Goal: Information Seeking & Learning: Learn about a topic

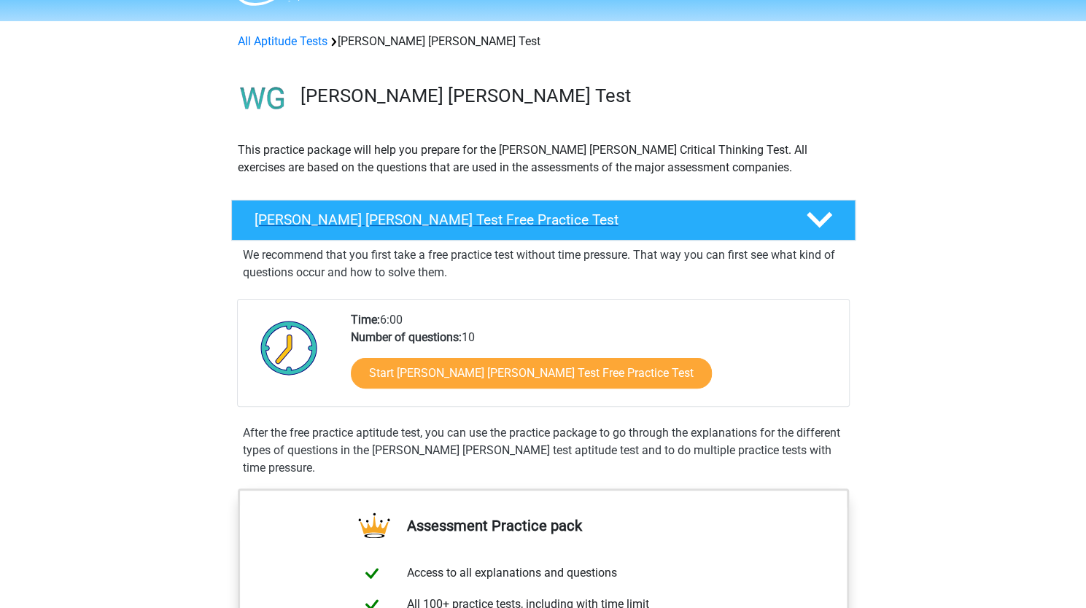
scroll to position [49, 0]
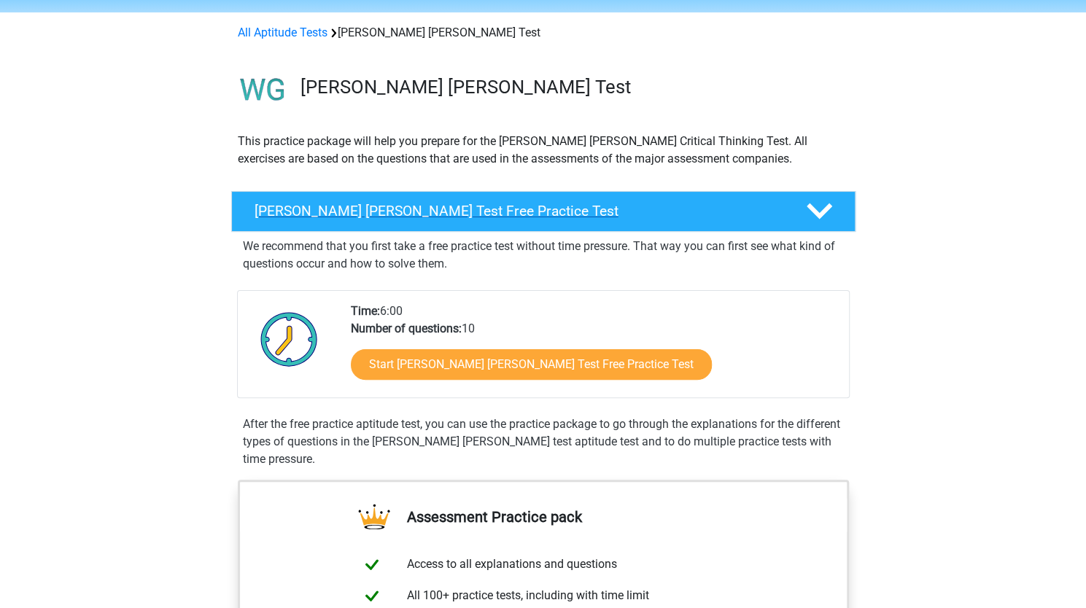
click at [450, 216] on h4 "Watson Glaser Test Free Practice Test" at bounding box center [518, 211] width 528 height 17
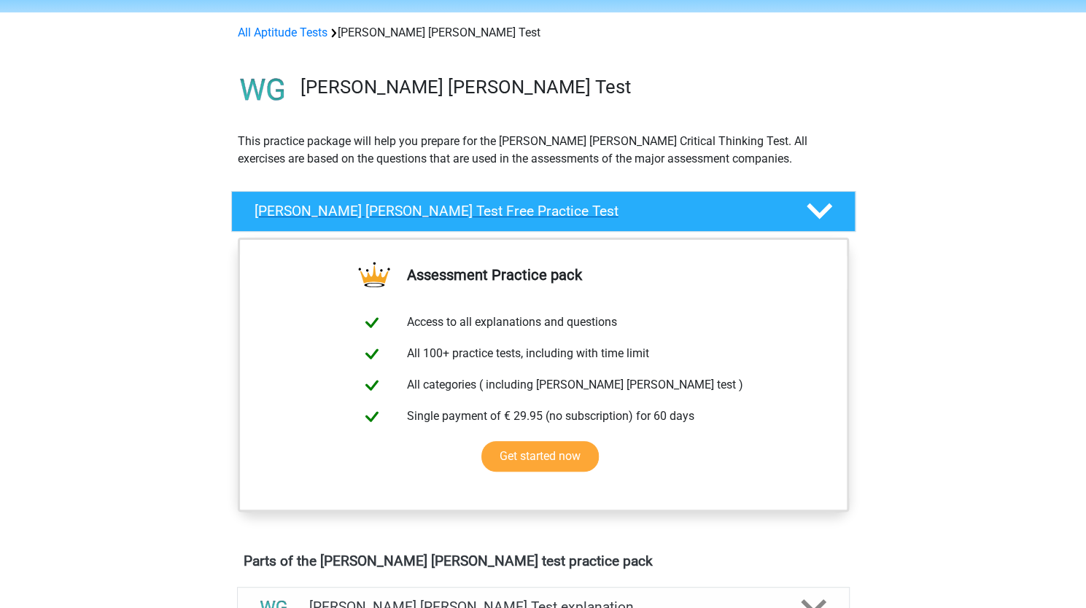
click at [450, 216] on h4 "Watson Glaser Test Free Practice Test" at bounding box center [518, 211] width 528 height 17
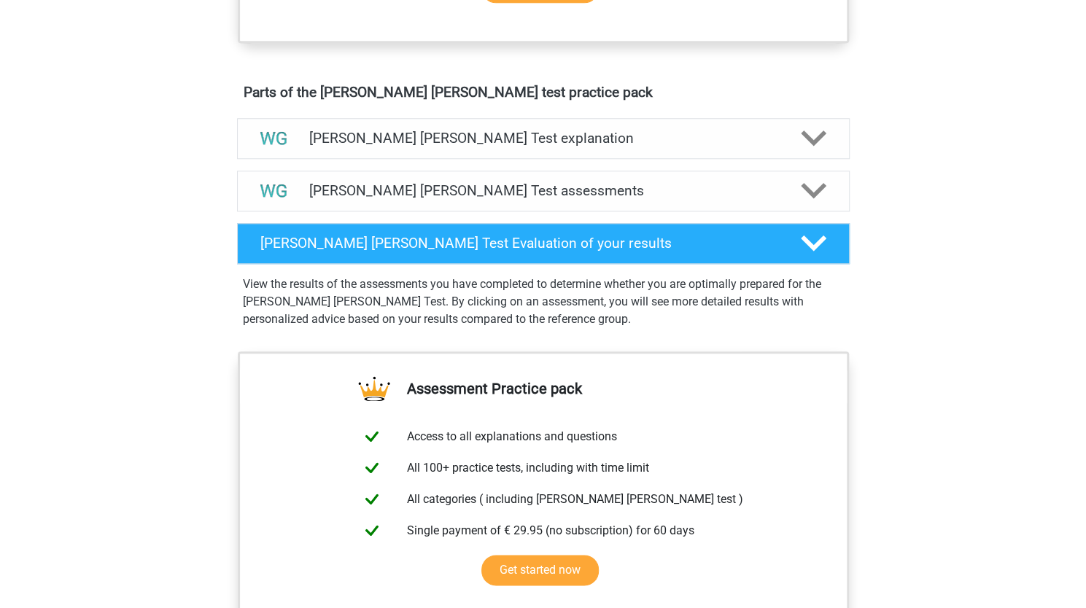
scroll to position [762, 0]
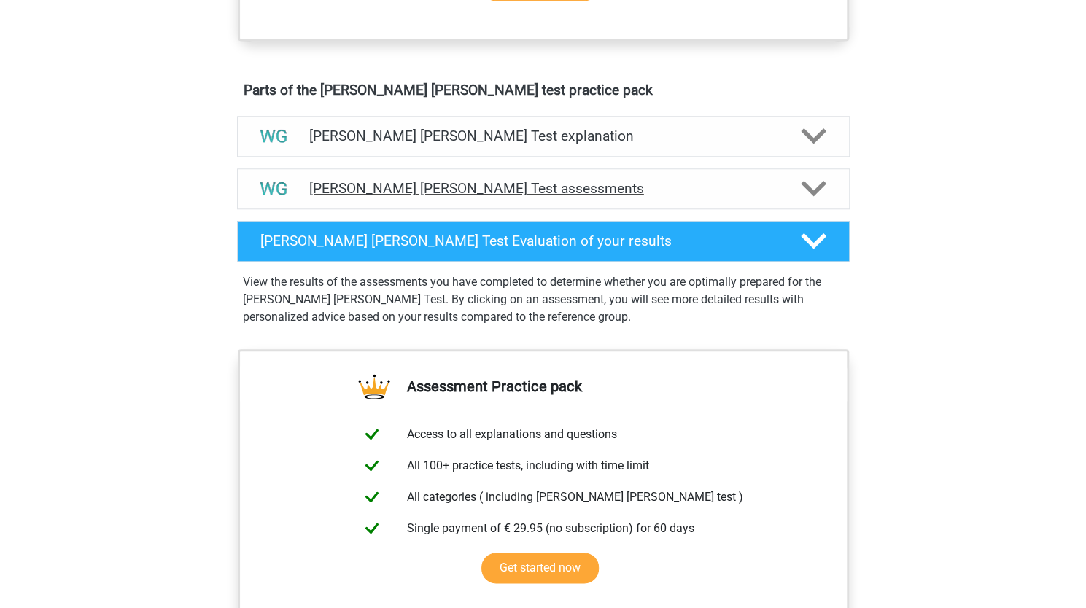
click at [822, 195] on icon at bounding box center [813, 189] width 26 height 26
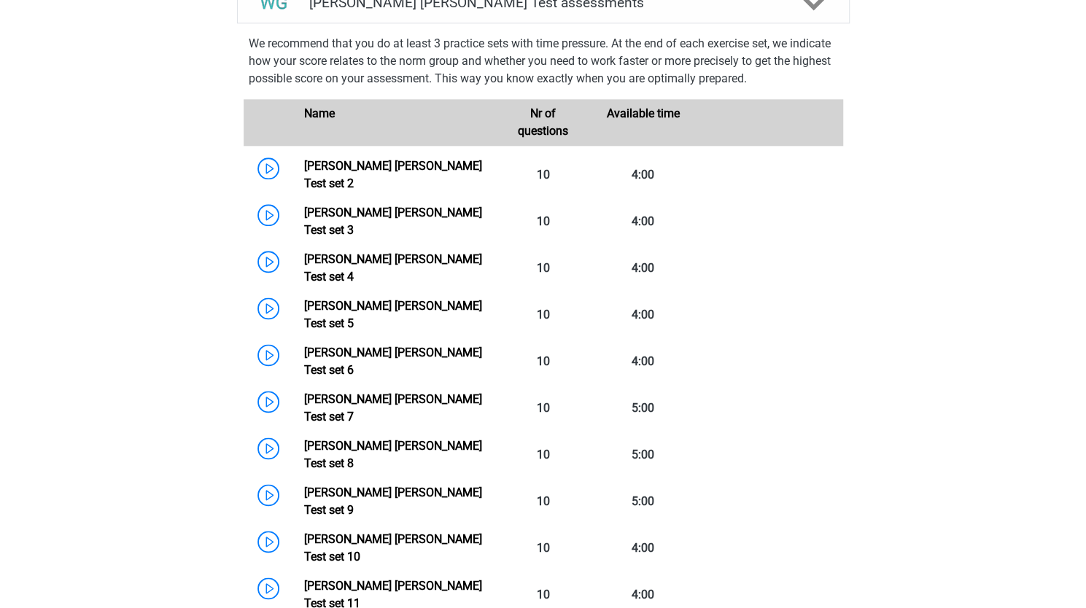
scroll to position [948, 0]
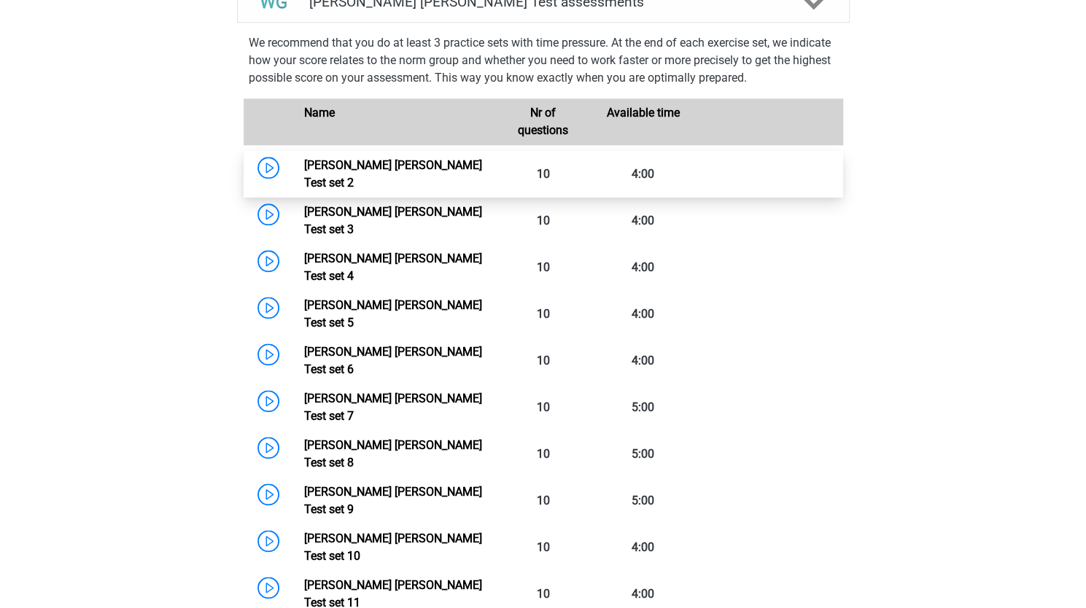
click at [476, 158] on link "Watson Glaser Test set 2" at bounding box center [393, 173] width 178 height 31
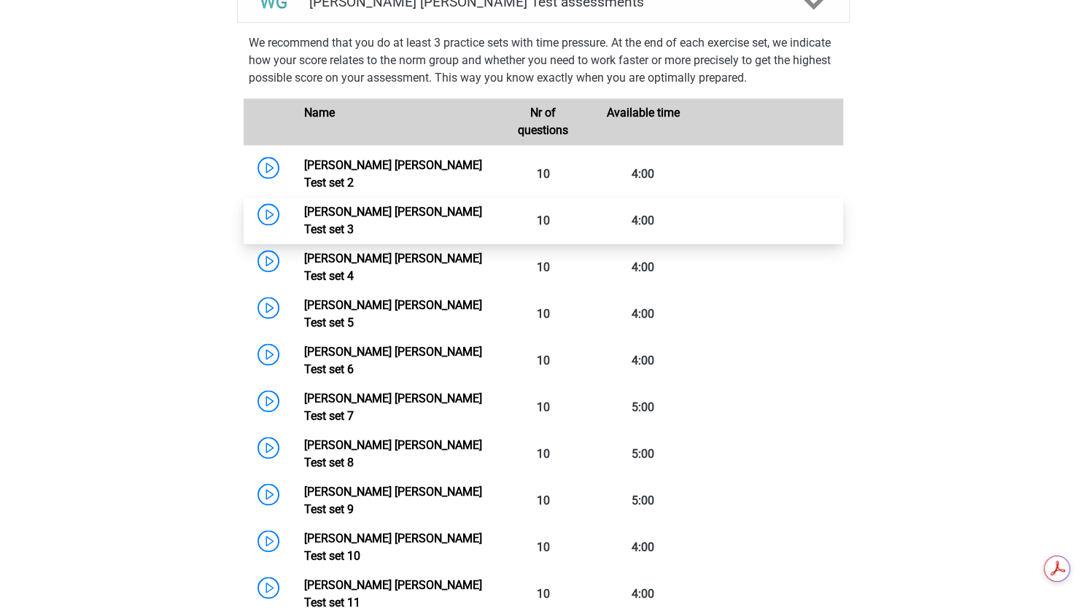
click at [445, 206] on link "Watson Glaser Test set 3" at bounding box center [393, 220] width 178 height 31
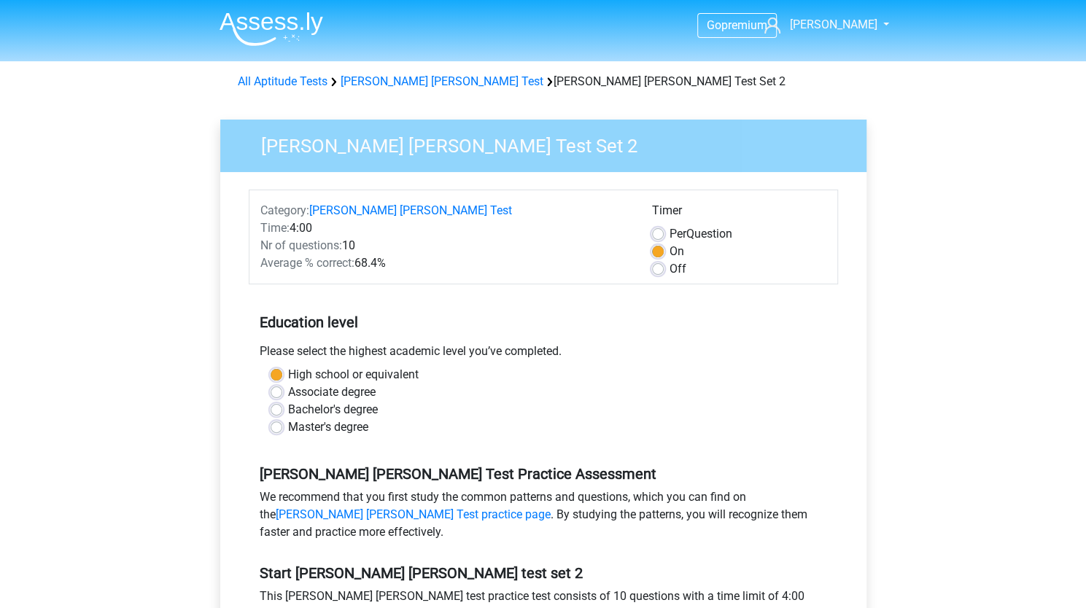
drag, startPoint x: 487, startPoint y: 319, endPoint x: 490, endPoint y: 282, distance: 36.6
click at [490, 282] on form "Category: Watson Glaser Test Time: 4:00 Nr of questions: 10 Average % correct: …" at bounding box center [543, 449] width 589 height 519
click at [366, 408] on label "Bachelor's degree" at bounding box center [333, 409] width 90 height 17
click at [282, 408] on input "Bachelor's degree" at bounding box center [276, 408] width 12 height 15
radio input "true"
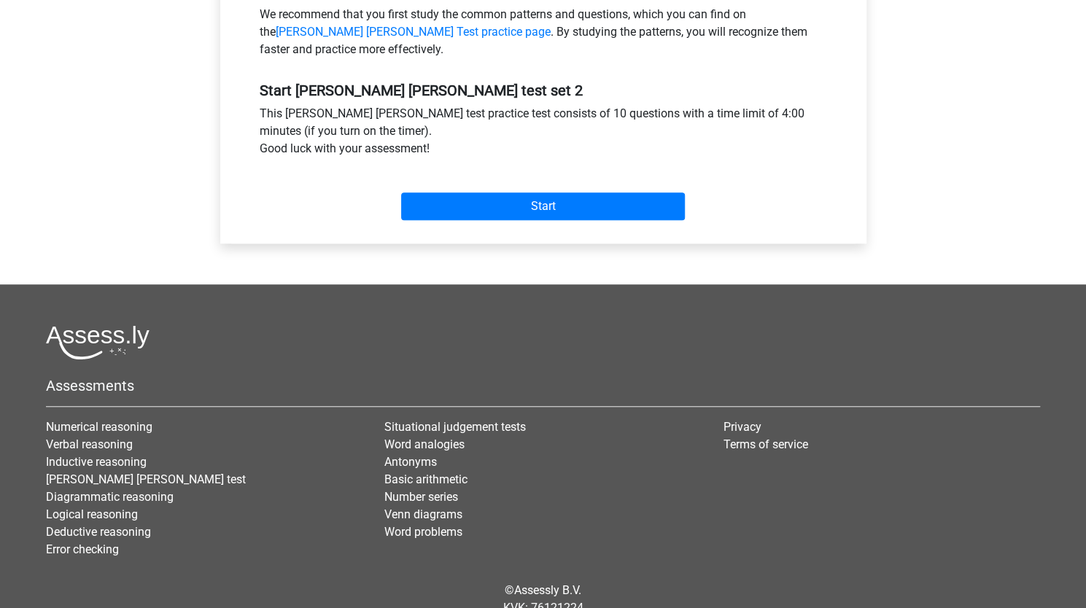
scroll to position [486, 0]
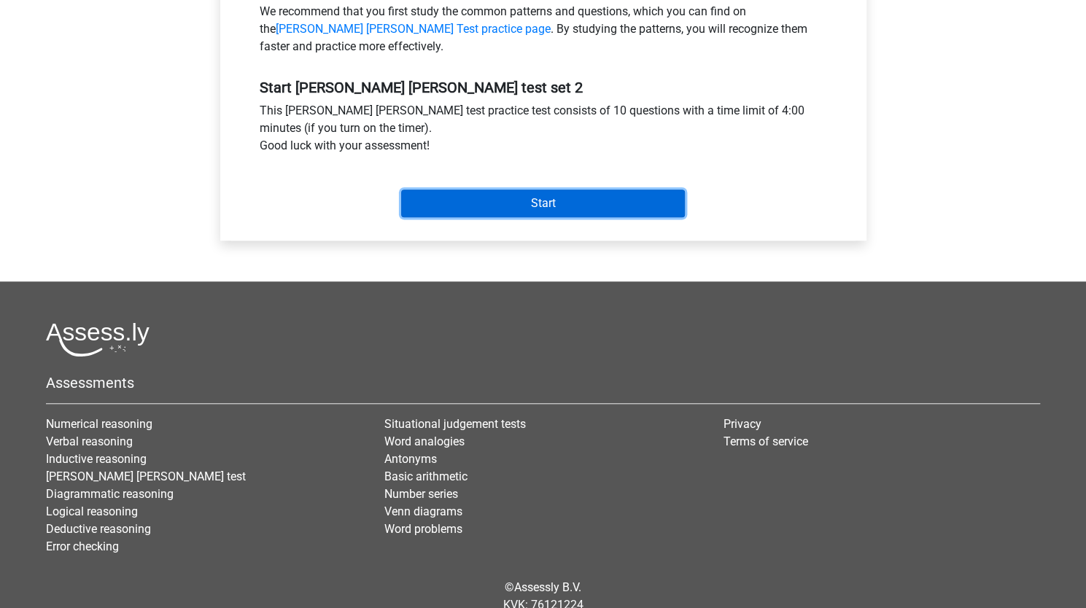
click at [612, 209] on input "Start" at bounding box center [543, 204] width 284 height 28
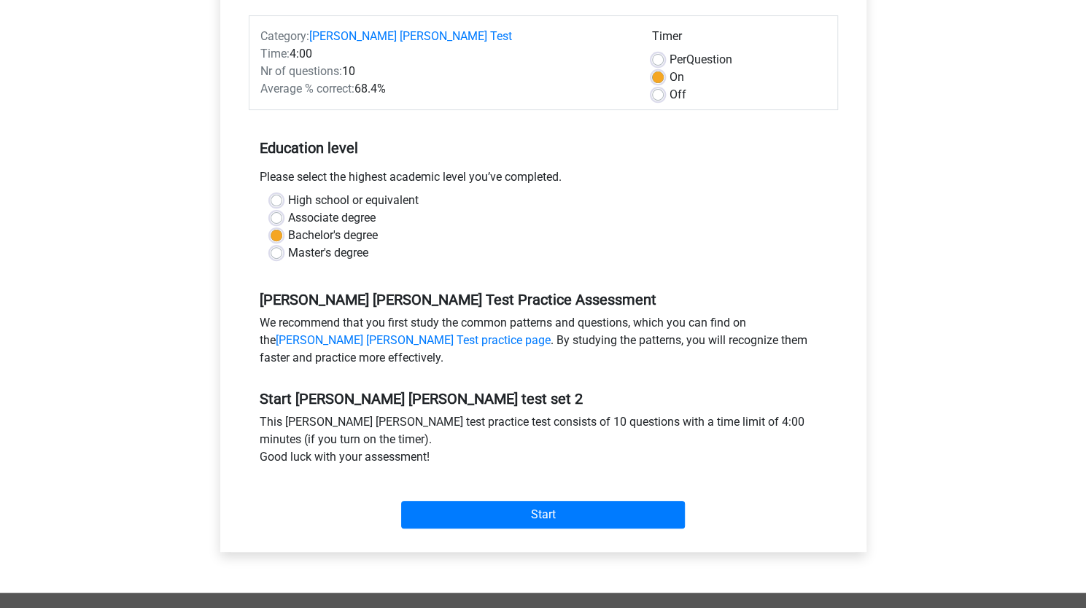
scroll to position [0, 0]
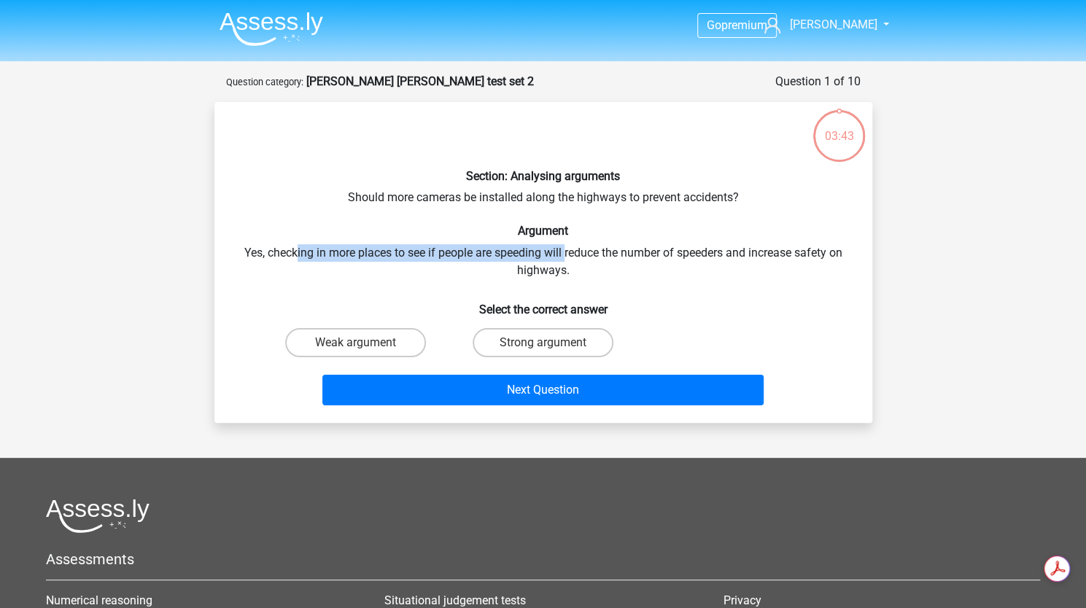
drag, startPoint x: 295, startPoint y: 253, endPoint x: 563, endPoint y: 249, distance: 268.3
click at [563, 249] on div "Section: Analysing arguments Should more cameras be installed along the highway…" at bounding box center [543, 262] width 646 height 297
click at [556, 356] on label "Strong argument" at bounding box center [542, 342] width 141 height 29
click at [552, 352] on input "Strong argument" at bounding box center [546, 347] width 9 height 9
radio input "true"
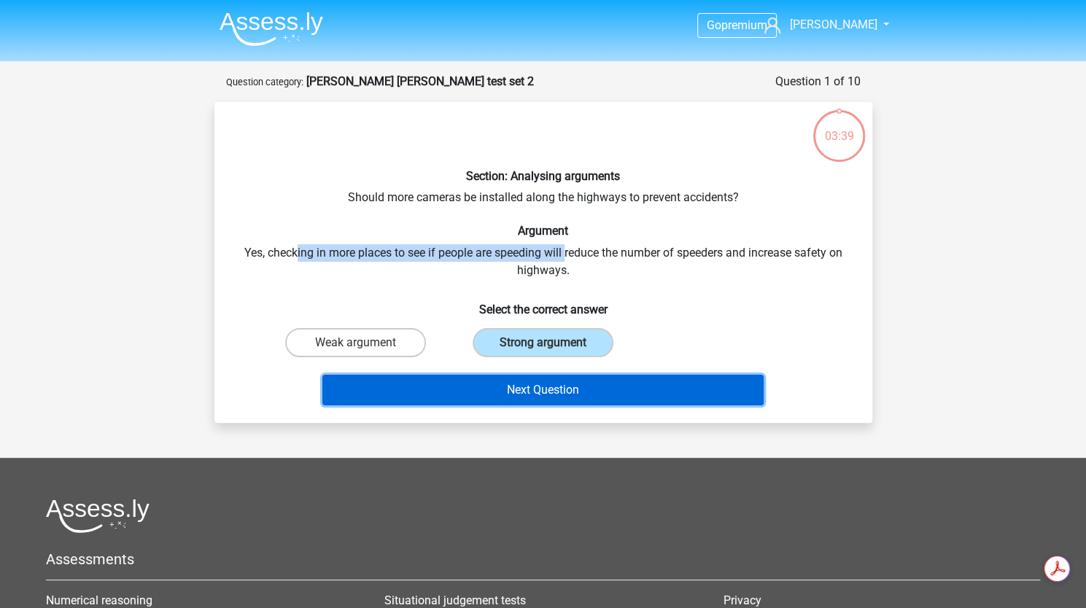
click at [572, 387] on button "Next Question" at bounding box center [542, 390] width 441 height 31
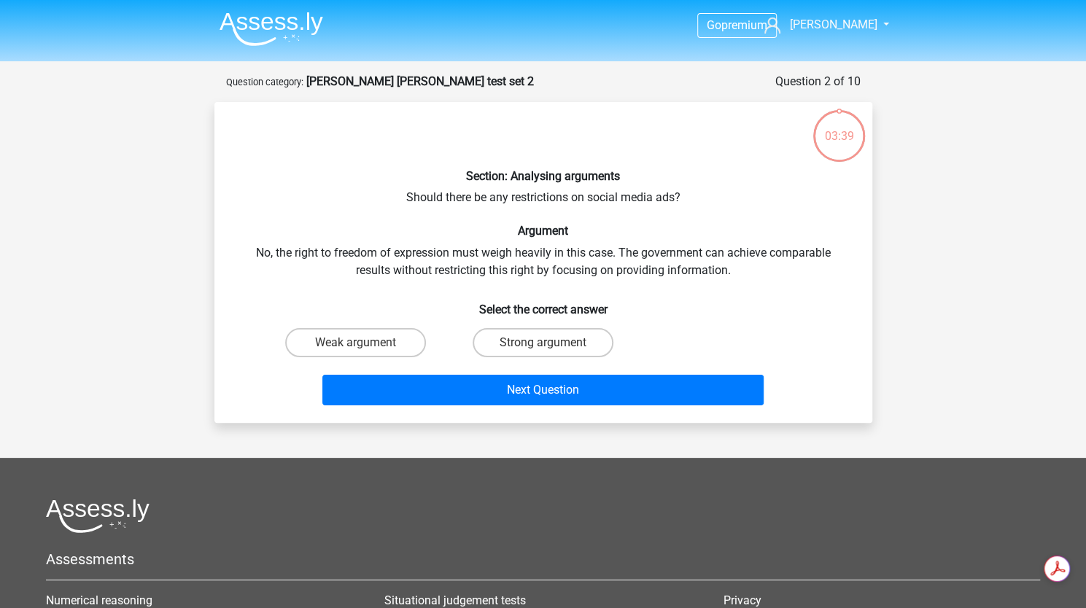
scroll to position [73, 0]
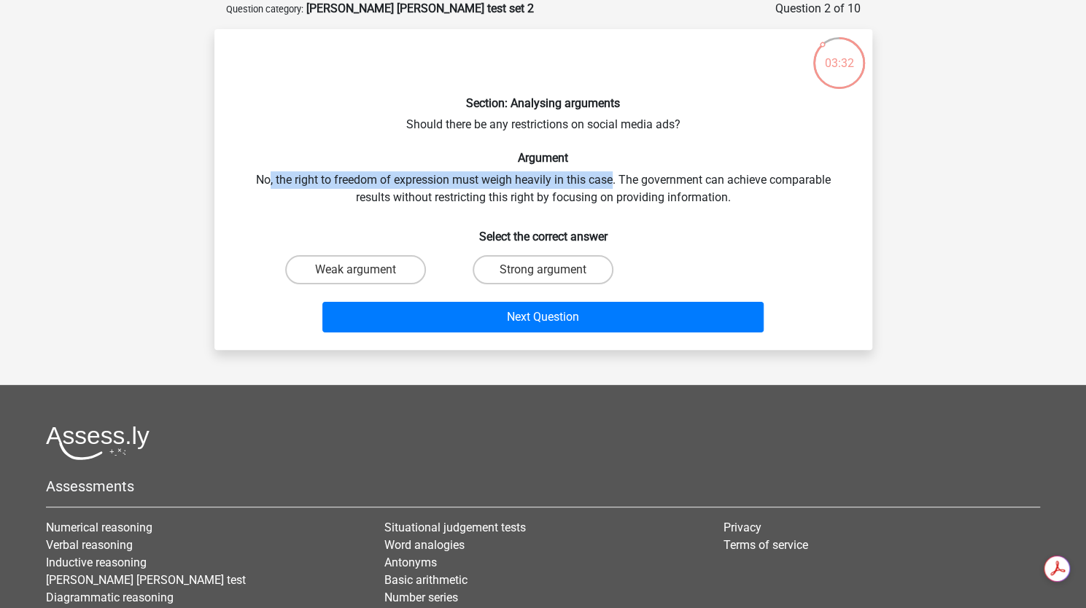
drag, startPoint x: 265, startPoint y: 181, endPoint x: 613, endPoint y: 183, distance: 347.8
click at [613, 183] on div "Section: Analysing arguments Should there be any restrictions on social media a…" at bounding box center [543, 189] width 646 height 297
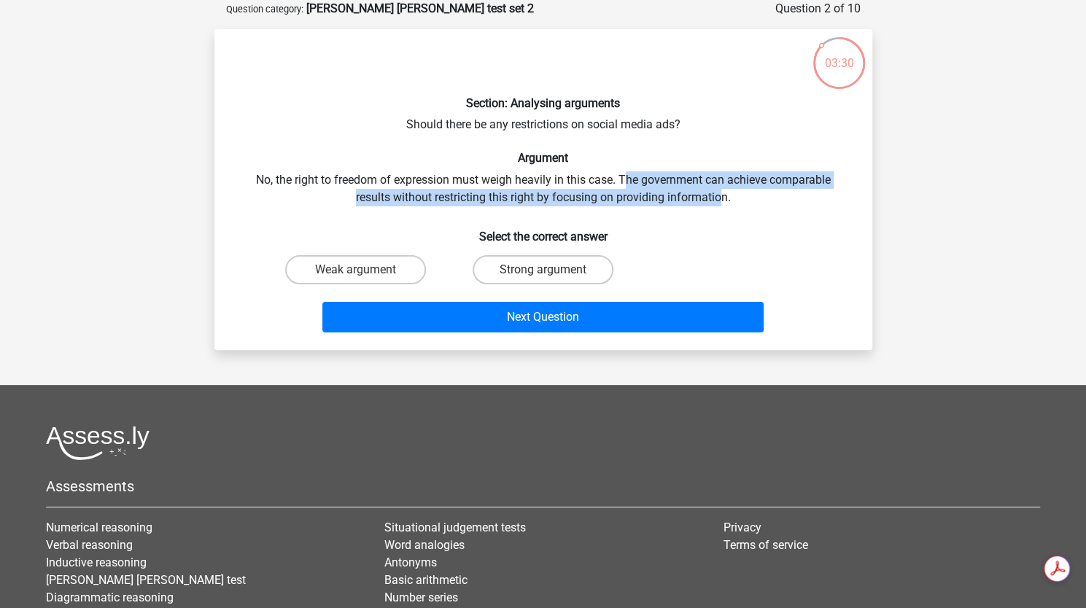
drag, startPoint x: 623, startPoint y: 177, endPoint x: 721, endPoint y: 203, distance: 101.0
click at [721, 203] on div "Section: Analysing arguments Should there be any restrictions on social media a…" at bounding box center [543, 189] width 646 height 297
click at [580, 264] on label "Strong argument" at bounding box center [542, 269] width 141 height 29
click at [552, 270] on input "Strong argument" at bounding box center [546, 274] width 9 height 9
radio input "true"
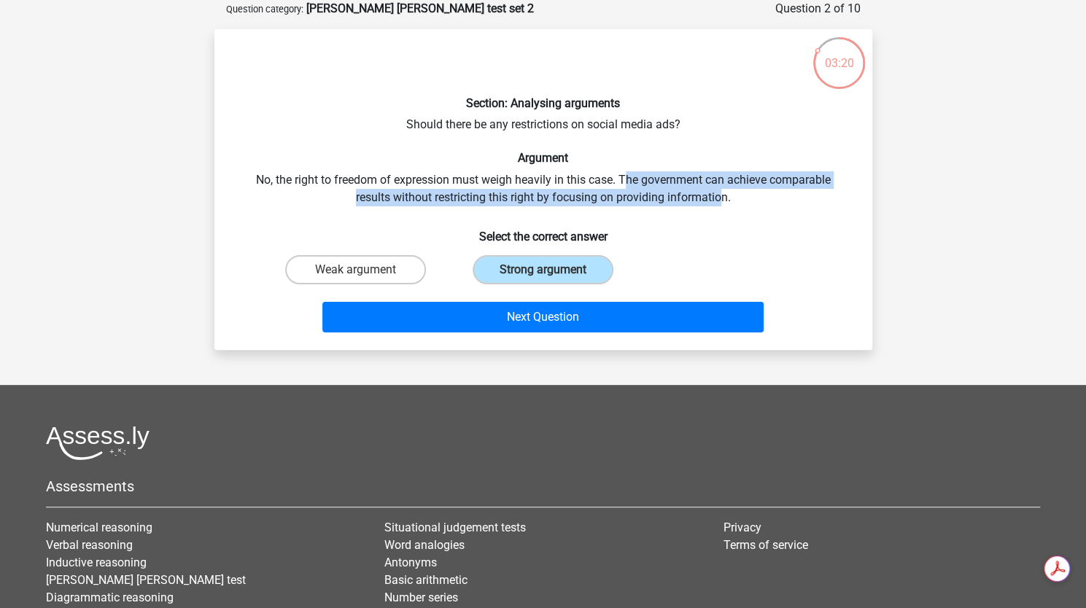
click at [619, 200] on div "Section: Analysing arguments Should there be any restrictions on social media a…" at bounding box center [543, 189] width 646 height 297
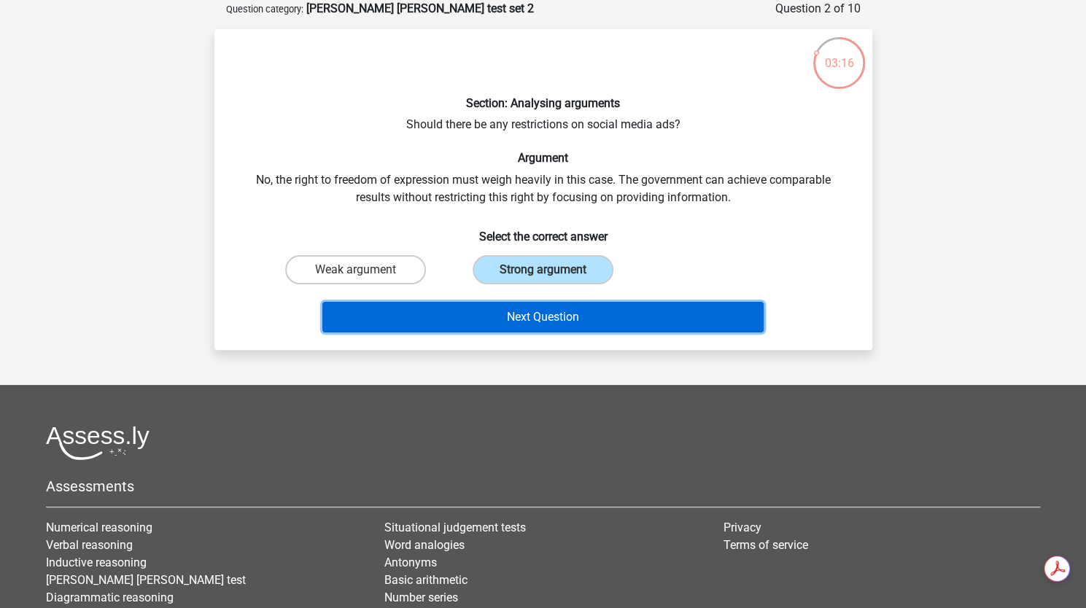
click at [620, 305] on button "Next Question" at bounding box center [542, 317] width 441 height 31
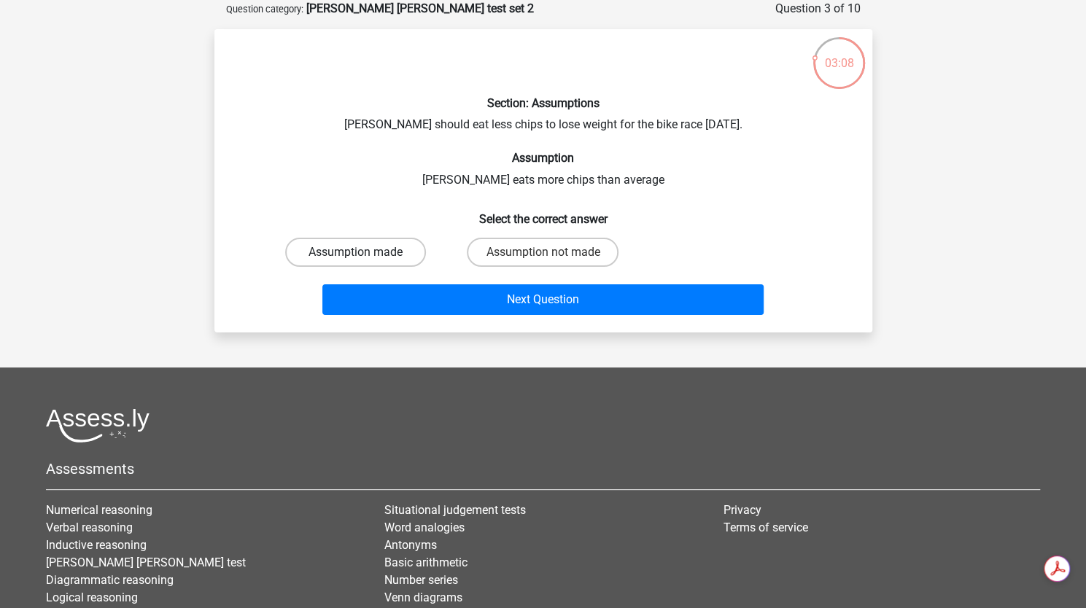
click at [370, 252] on label "Assumption made" at bounding box center [355, 252] width 141 height 29
click at [365, 252] on input "Assumption made" at bounding box center [359, 256] width 9 height 9
radio input "true"
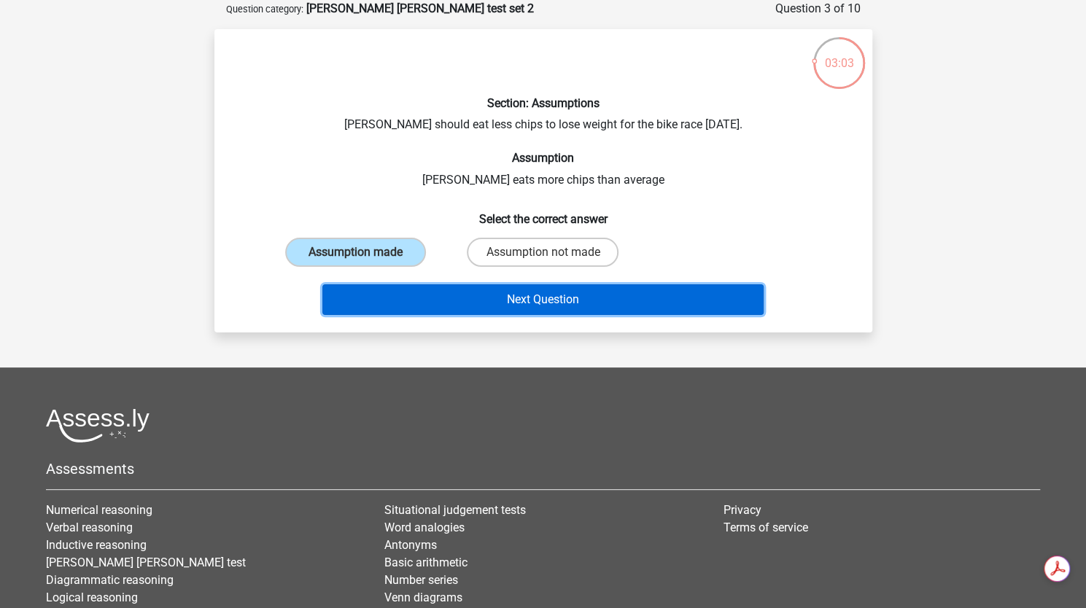
click at [398, 289] on button "Next Question" at bounding box center [542, 299] width 441 height 31
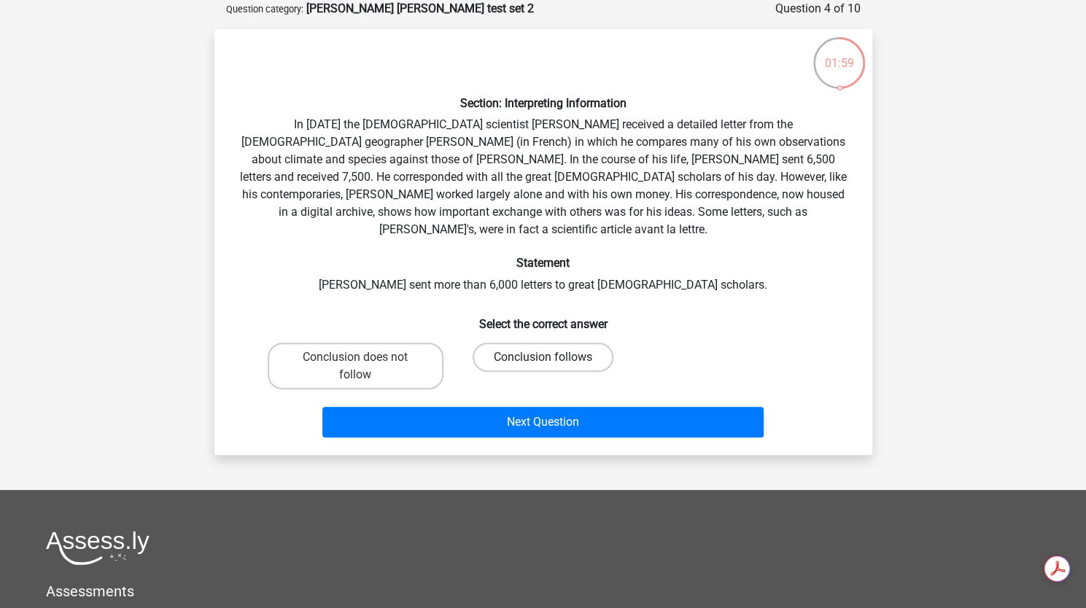
click at [493, 343] on label "Conclusion follows" at bounding box center [542, 357] width 141 height 29
click at [542, 357] on input "Conclusion follows" at bounding box center [546, 361] width 9 height 9
radio input "true"
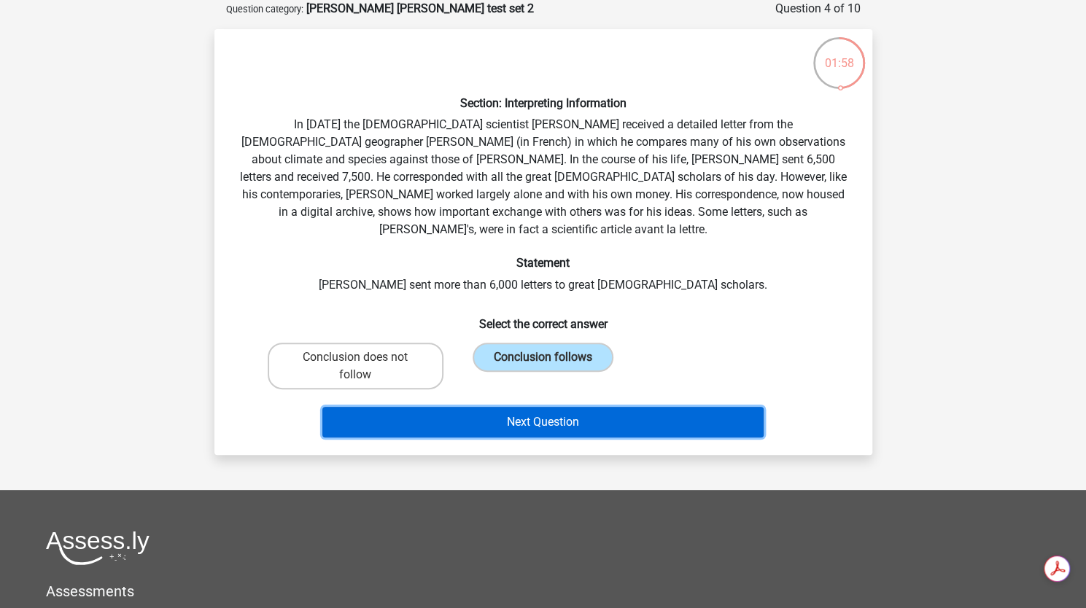
click at [505, 410] on button "Next Question" at bounding box center [542, 422] width 441 height 31
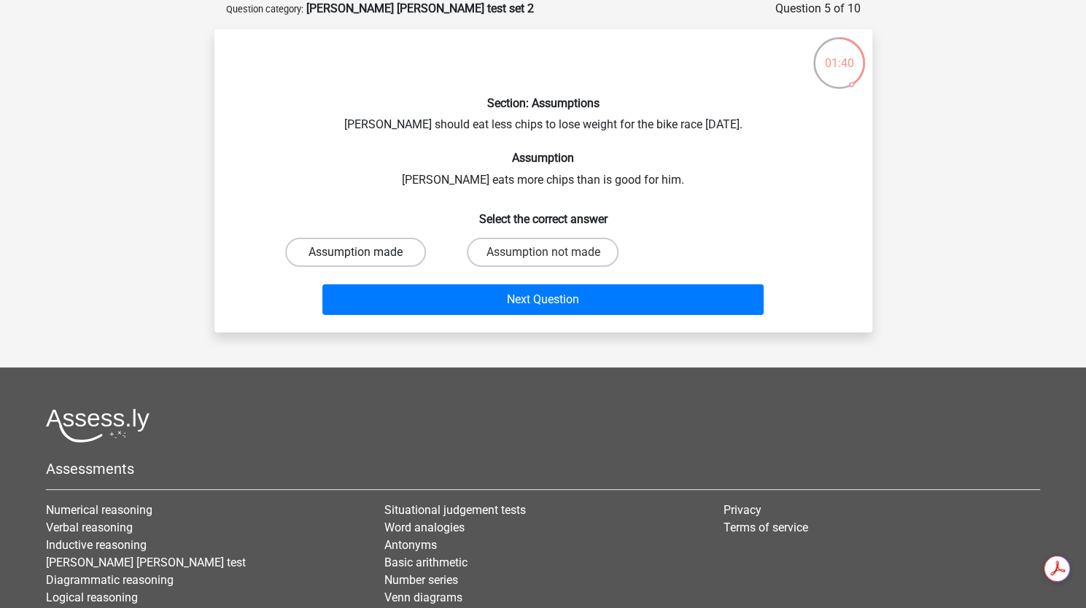
click at [372, 246] on label "Assumption made" at bounding box center [355, 252] width 141 height 29
click at [365, 252] on input "Assumption made" at bounding box center [359, 256] width 9 height 9
radio input "true"
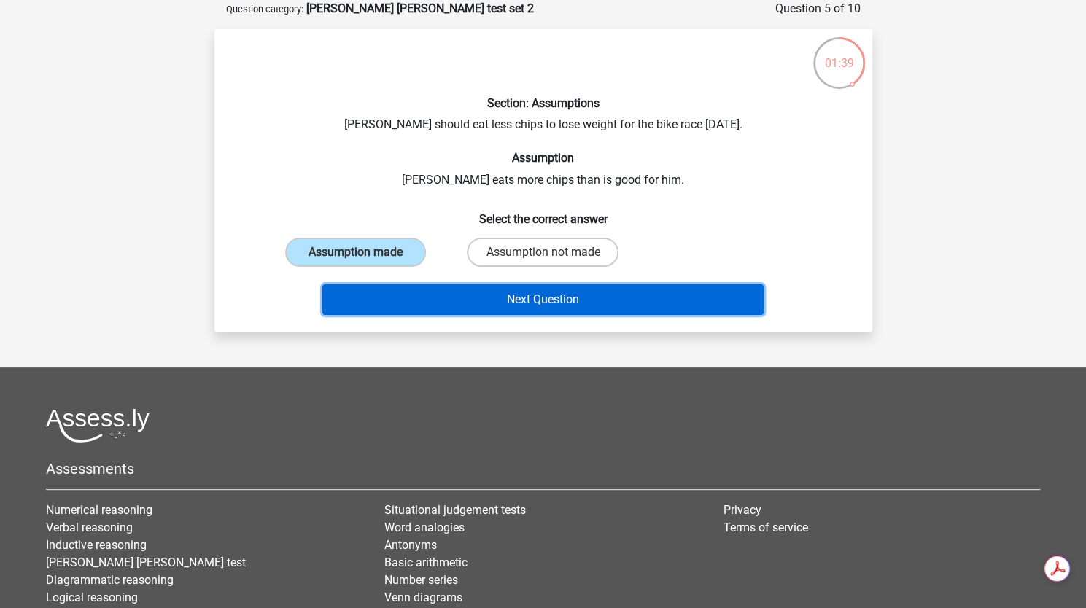
click at [447, 292] on button "Next Question" at bounding box center [542, 299] width 441 height 31
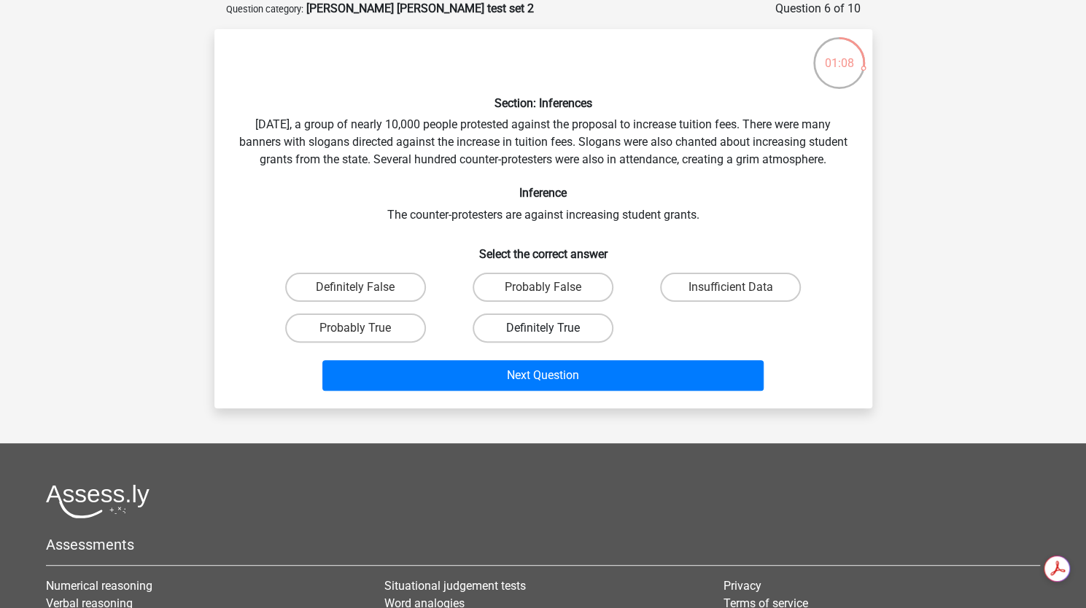
click at [561, 333] on label "Definitely True" at bounding box center [542, 327] width 141 height 29
click at [552, 333] on input "Definitely True" at bounding box center [546, 332] width 9 height 9
radio input "true"
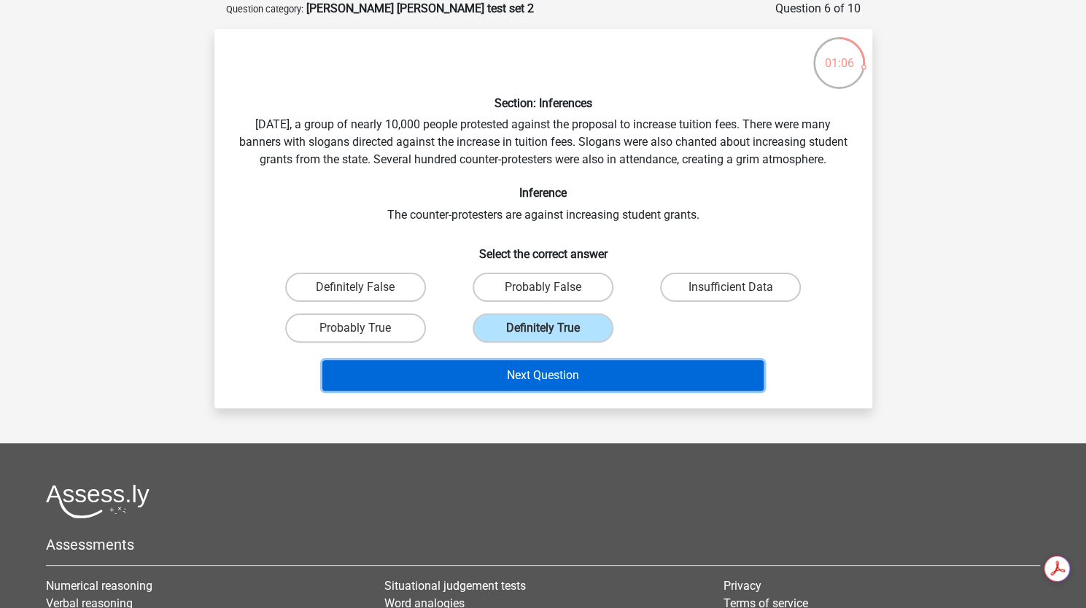
click at [586, 389] on button "Next Question" at bounding box center [542, 375] width 441 height 31
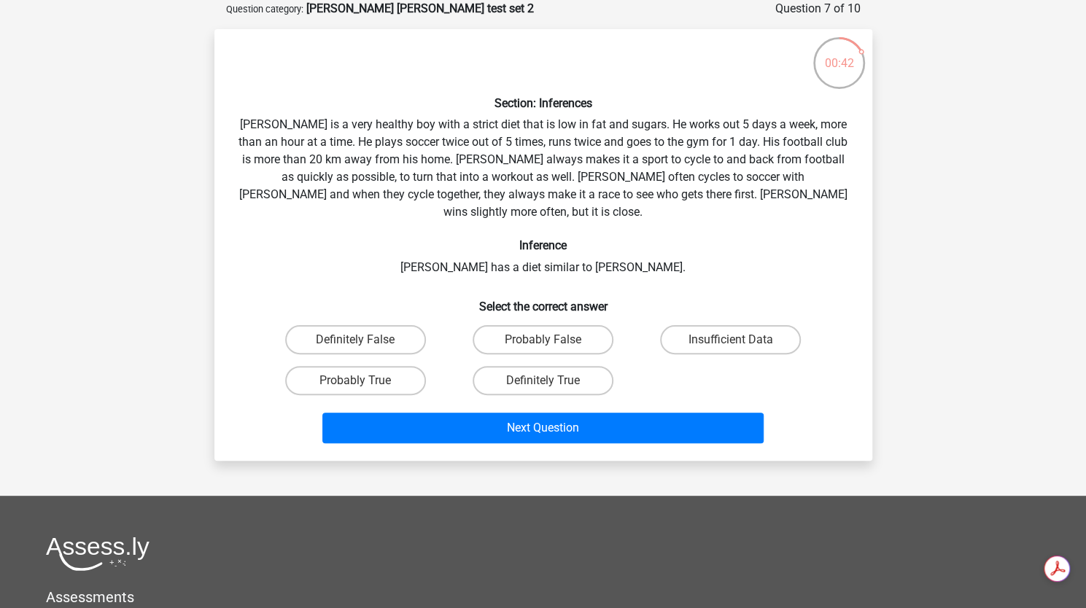
click at [537, 163] on div "Section: Inferences Rowan is a very healthy boy with a strict diet that is low …" at bounding box center [543, 245] width 646 height 408
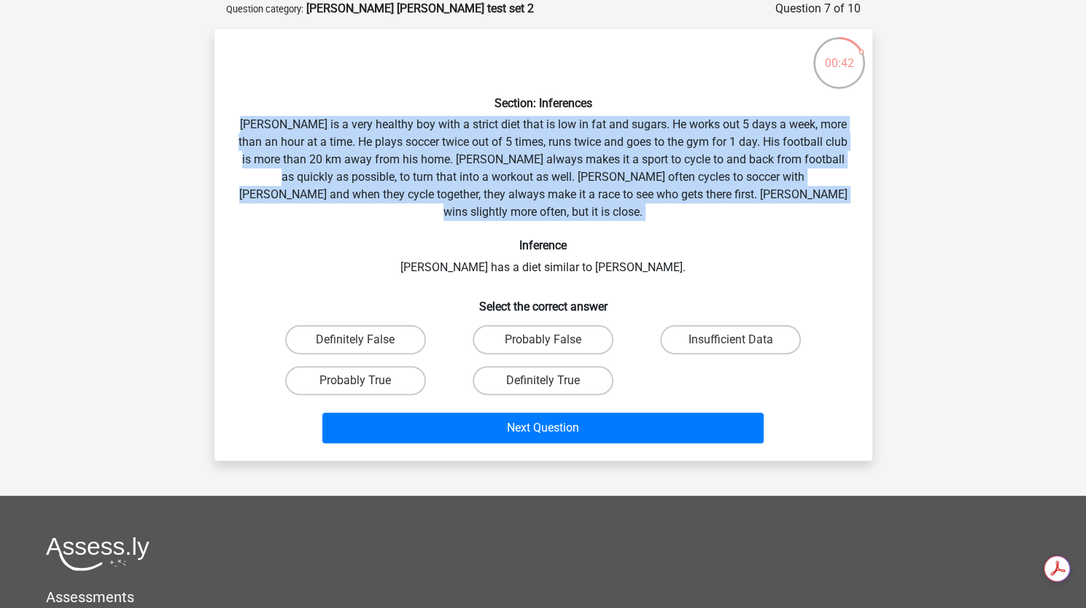
click at [537, 163] on div "Section: Inferences Rowan is a very healthy boy with a strict diet that is low …" at bounding box center [543, 245] width 646 height 408
click at [498, 179] on div "Section: Inferences Rowan is a very healthy boy with a strict diet that is low …" at bounding box center [543, 245] width 646 height 408
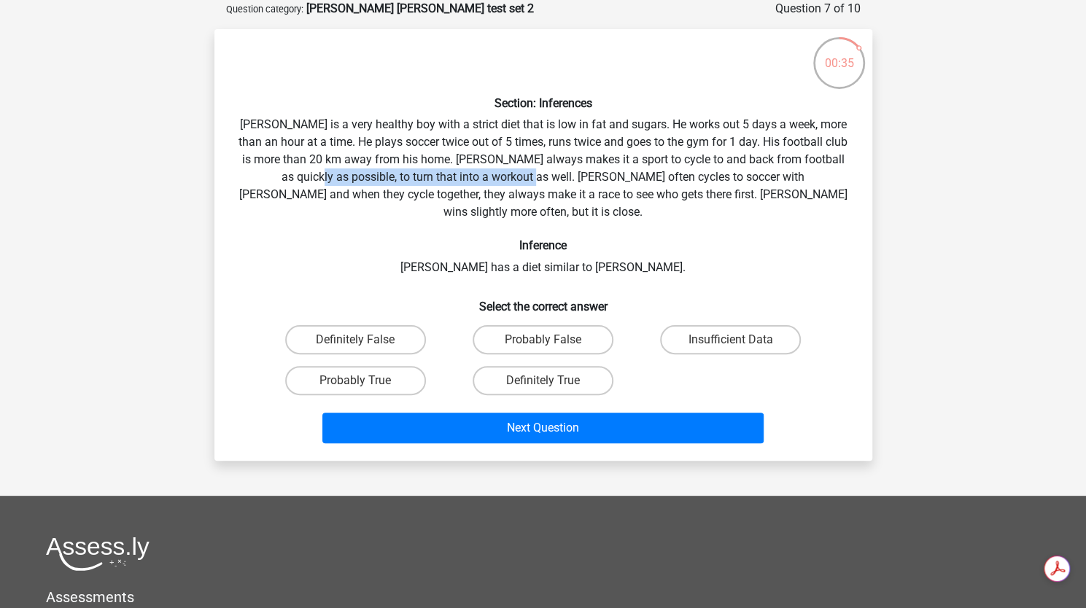
drag, startPoint x: 289, startPoint y: 177, endPoint x: 510, endPoint y: 186, distance: 221.1
click at [510, 186] on div "Section: Inferences Rowan is a very healthy boy with a strict diet that is low …" at bounding box center [543, 245] width 646 height 408
click at [423, 200] on div "Section: Inferences Rowan is a very healthy boy with a strict diet that is low …" at bounding box center [543, 245] width 646 height 408
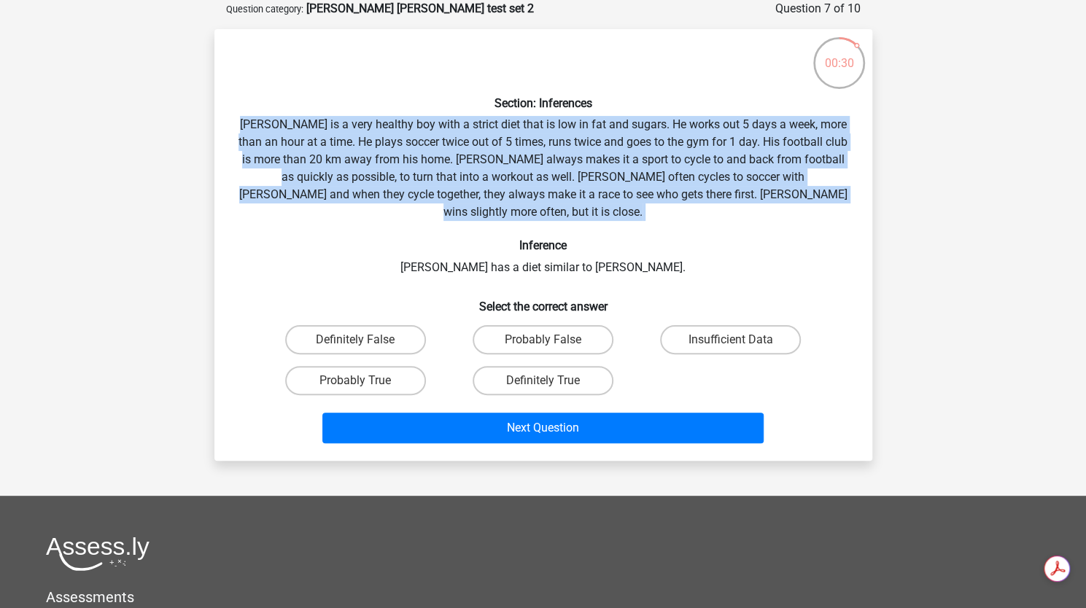
click at [423, 200] on div "Section: Inferences Rowan is a very healthy boy with a strict diet that is low …" at bounding box center [543, 245] width 646 height 408
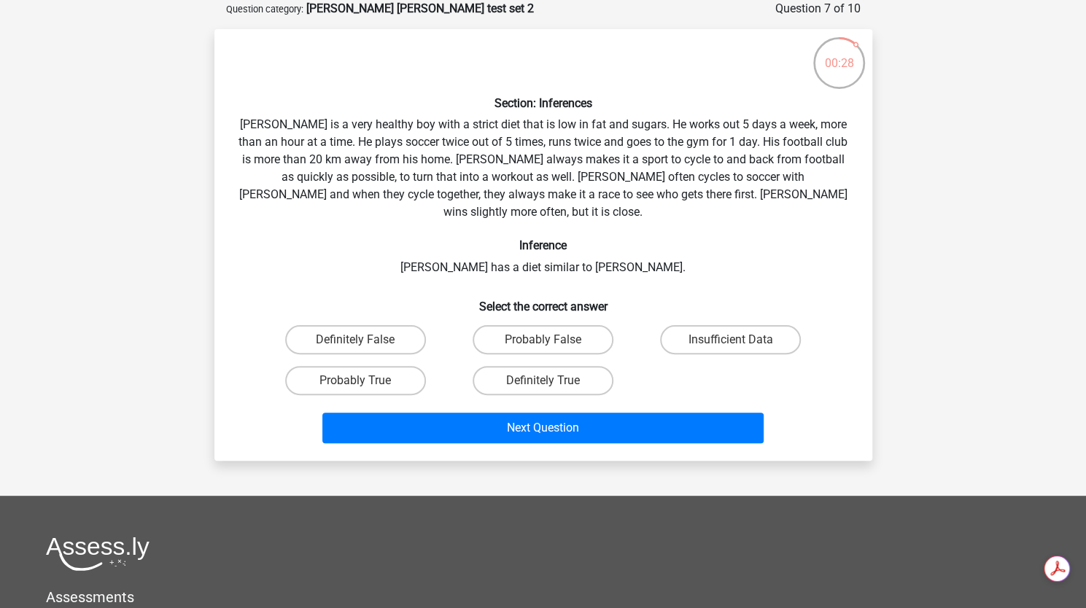
click at [494, 253] on div "Section: Inferences Rowan is a very healthy boy with a strict diet that is low …" at bounding box center [543, 245] width 646 height 408
click at [445, 288] on h6 "Select the correct answer" at bounding box center [543, 301] width 611 height 26
click at [403, 366] on label "Probably True" at bounding box center [355, 380] width 141 height 29
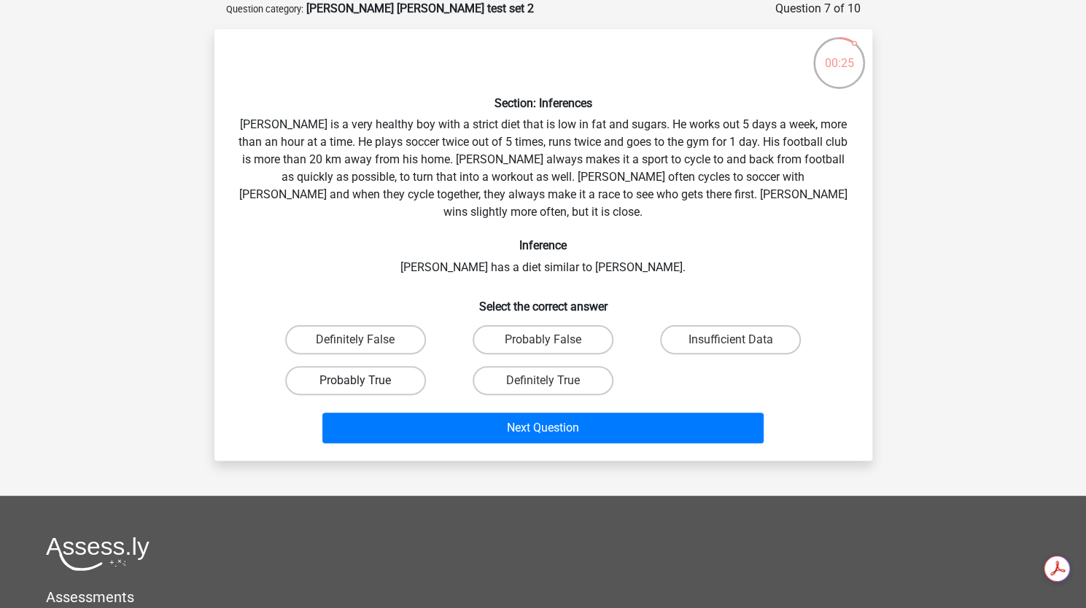
click at [365, 381] on input "Probably True" at bounding box center [359, 385] width 9 height 9
radio input "true"
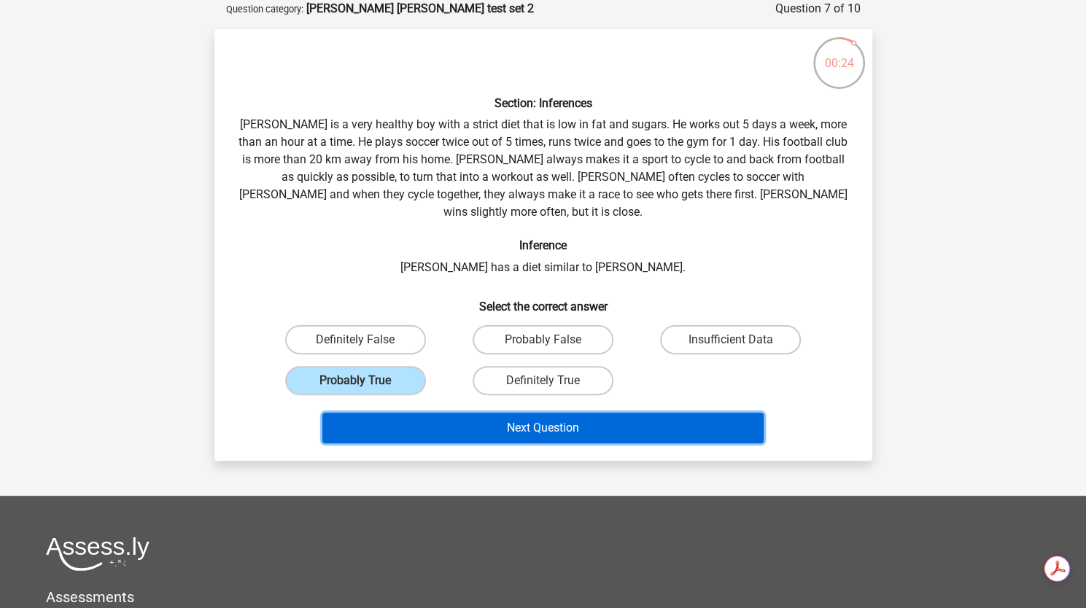
click at [480, 413] on button "Next Question" at bounding box center [542, 428] width 441 height 31
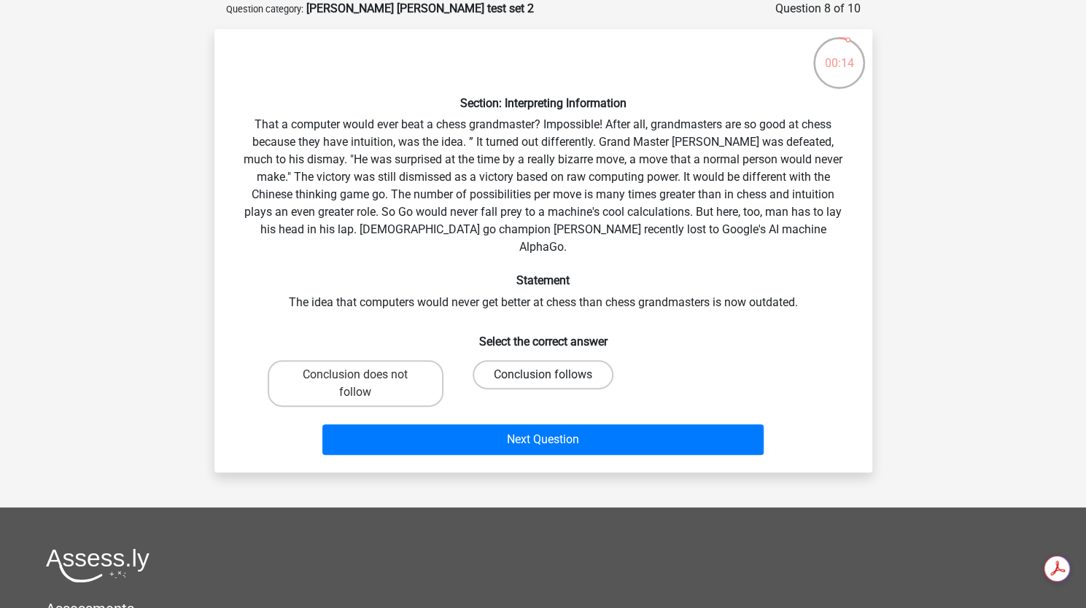
click at [522, 360] on label "Conclusion follows" at bounding box center [542, 374] width 141 height 29
click at [542, 375] on input "Conclusion follows" at bounding box center [546, 379] width 9 height 9
radio input "true"
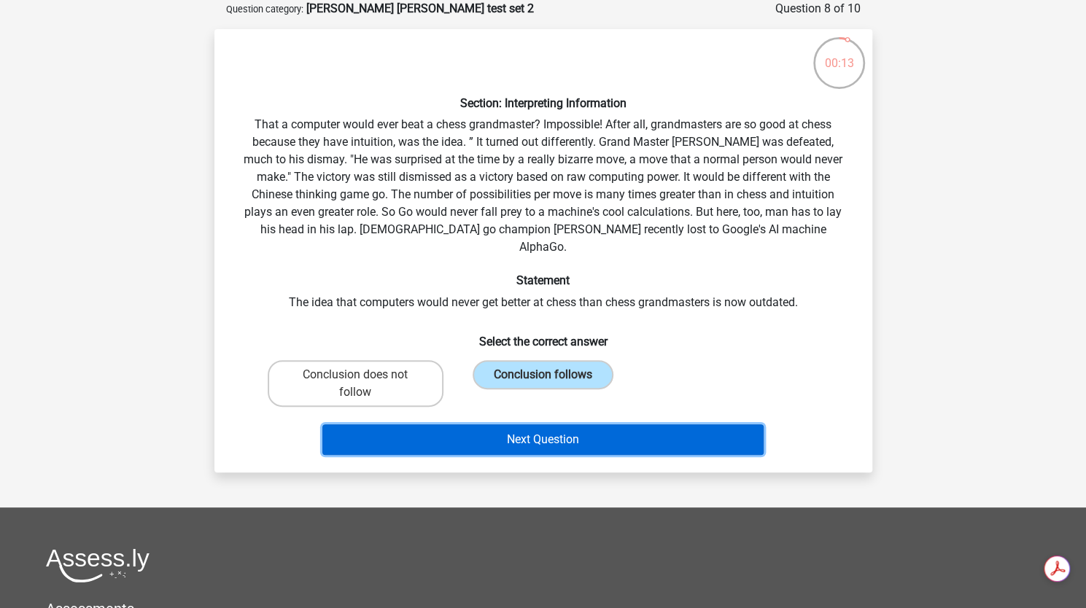
click at [549, 424] on button "Next Question" at bounding box center [542, 439] width 441 height 31
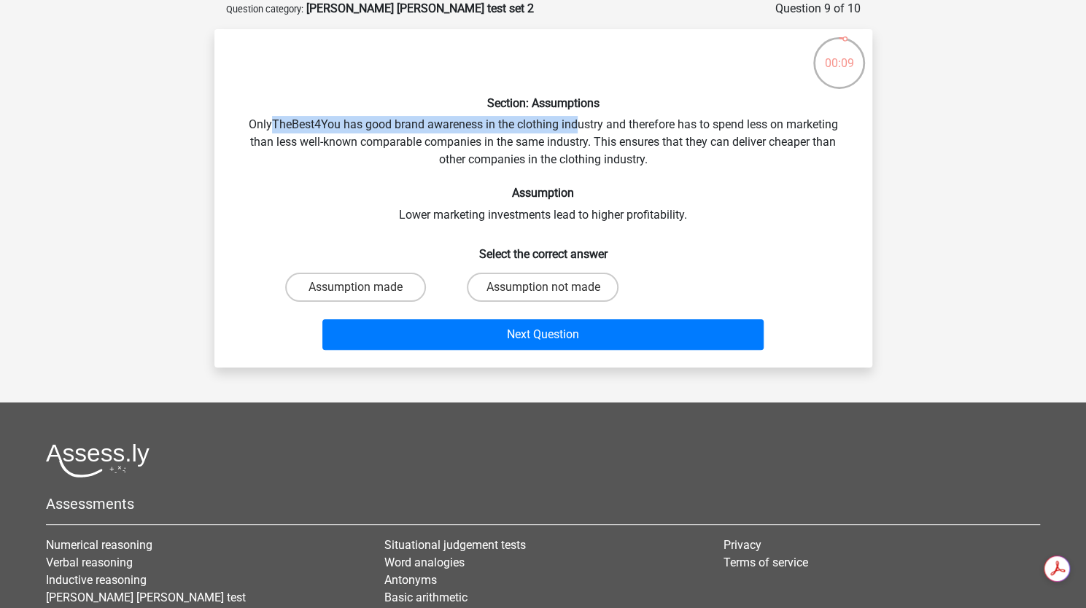
drag, startPoint x: 273, startPoint y: 123, endPoint x: 580, endPoint y: 133, distance: 307.1
click at [580, 133] on div "Section: Assumptions OnlyTheBest4You has good brand awareness in the clothing i…" at bounding box center [543, 198] width 646 height 315
click at [521, 215] on div "Section: Assumptions OnlyTheBest4You has good brand awareness in the clothing i…" at bounding box center [543, 198] width 646 height 315
drag, startPoint x: 526, startPoint y: 282, endPoint x: 387, endPoint y: 292, distance: 138.9
click at [387, 292] on div "Assumption made Assumption not made" at bounding box center [543, 287] width 563 height 41
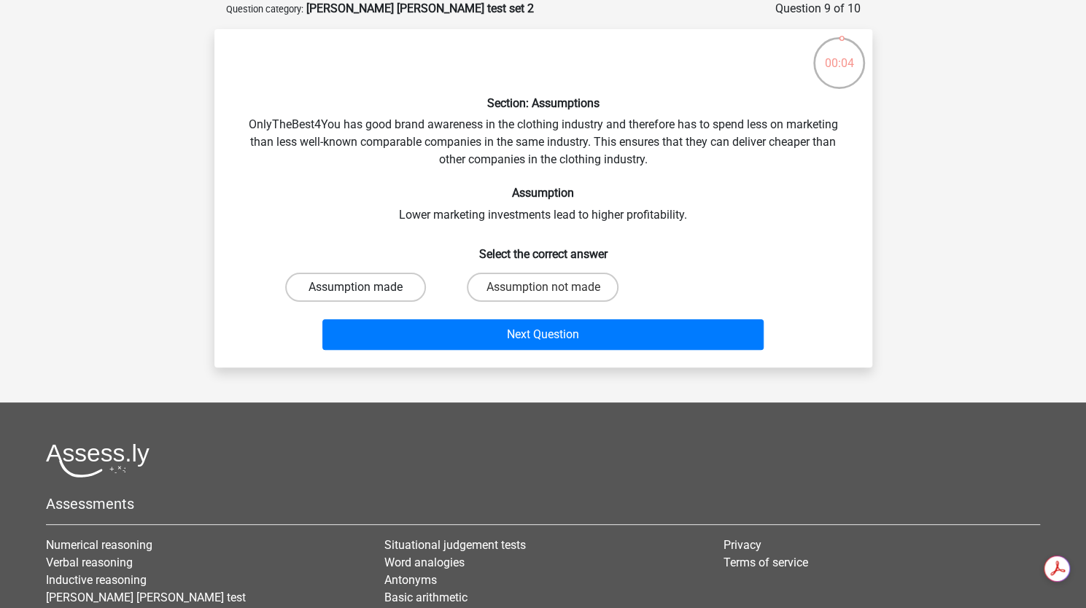
click at [387, 292] on label "Assumption made" at bounding box center [355, 287] width 141 height 29
click at [365, 292] on input "Assumption made" at bounding box center [359, 291] width 9 height 9
radio input "true"
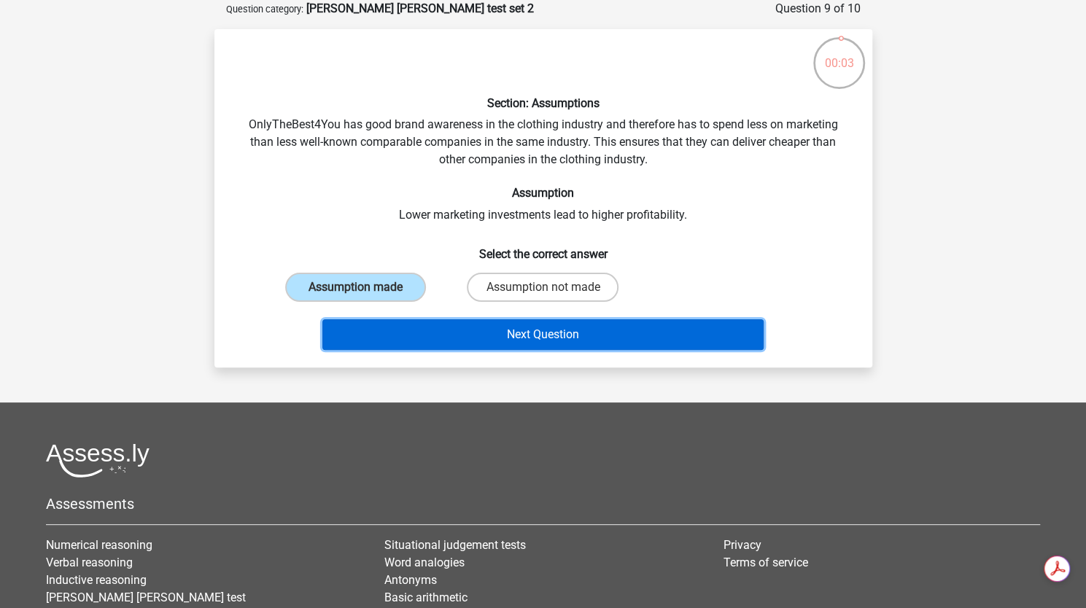
click at [448, 335] on button "Next Question" at bounding box center [542, 334] width 441 height 31
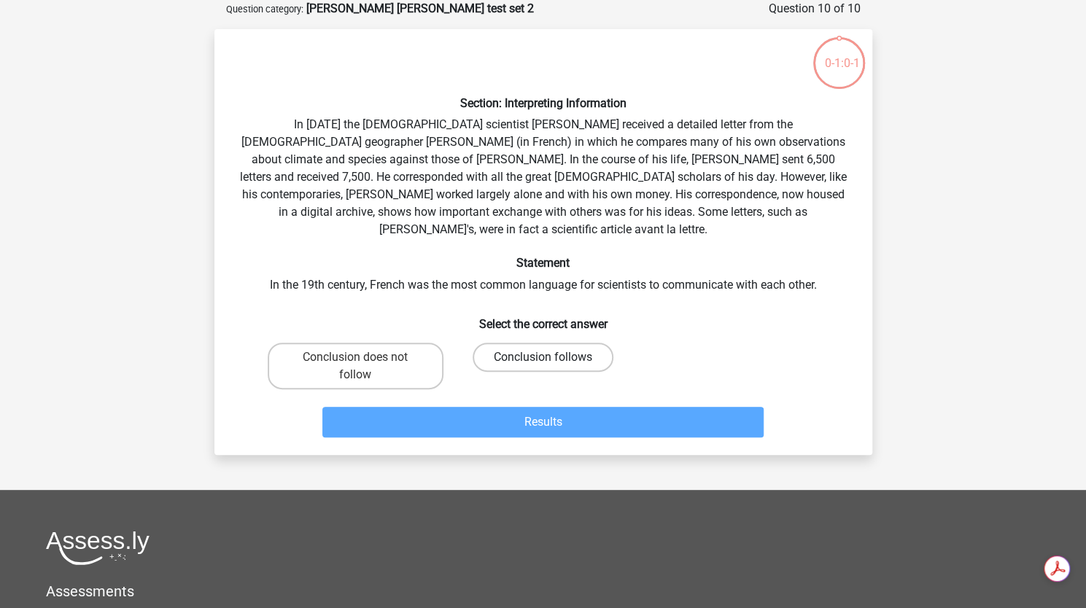
click at [561, 343] on label "Conclusion follows" at bounding box center [542, 357] width 141 height 29
click at [552, 357] on input "Conclusion follows" at bounding box center [546, 361] width 9 height 9
radio input "true"
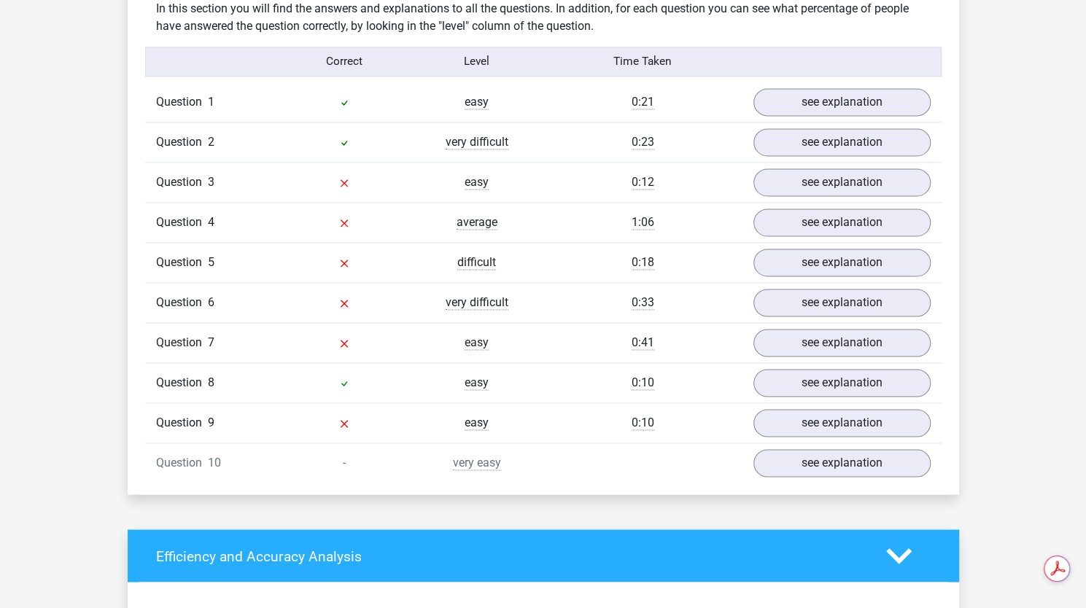
scroll to position [1148, 0]
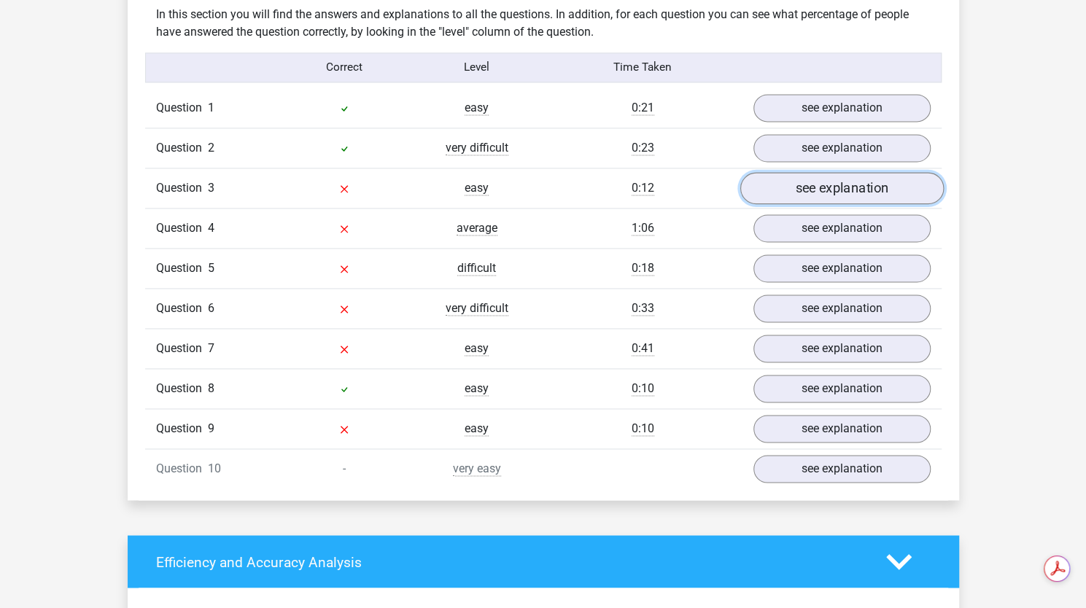
click at [835, 177] on link "see explanation" at bounding box center [840, 188] width 203 height 32
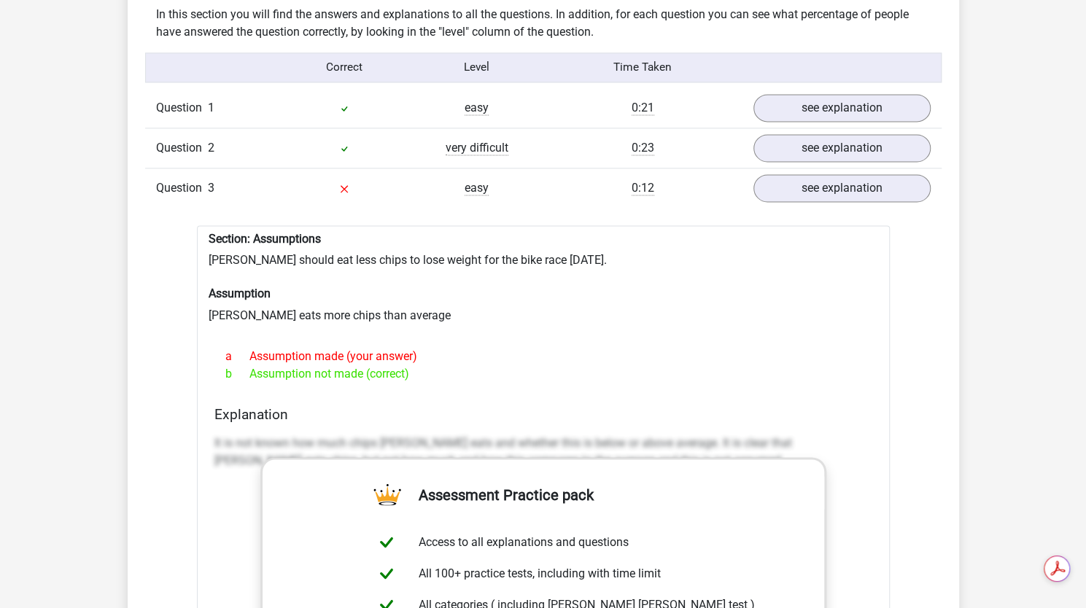
drag, startPoint x: 706, startPoint y: 190, endPoint x: 706, endPoint y: 101, distance: 88.9
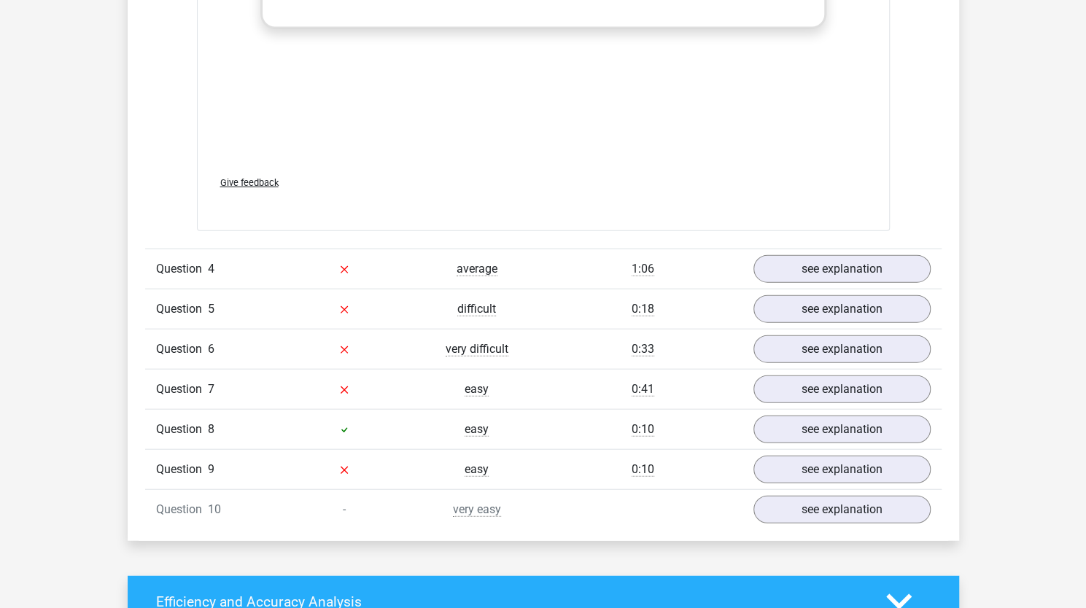
scroll to position [1860, 0]
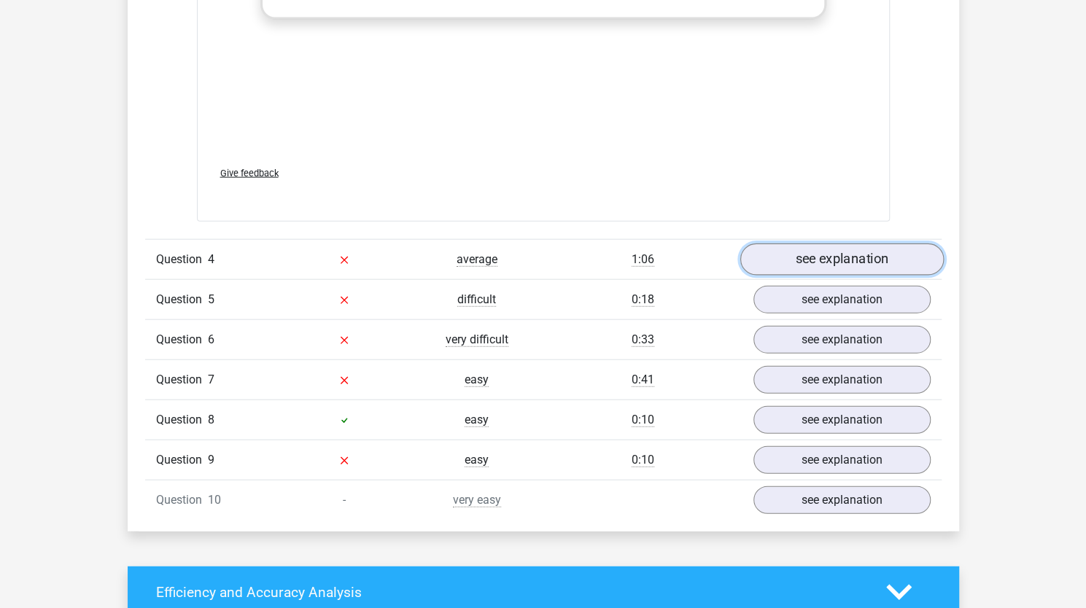
click at [769, 252] on link "see explanation" at bounding box center [840, 259] width 203 height 32
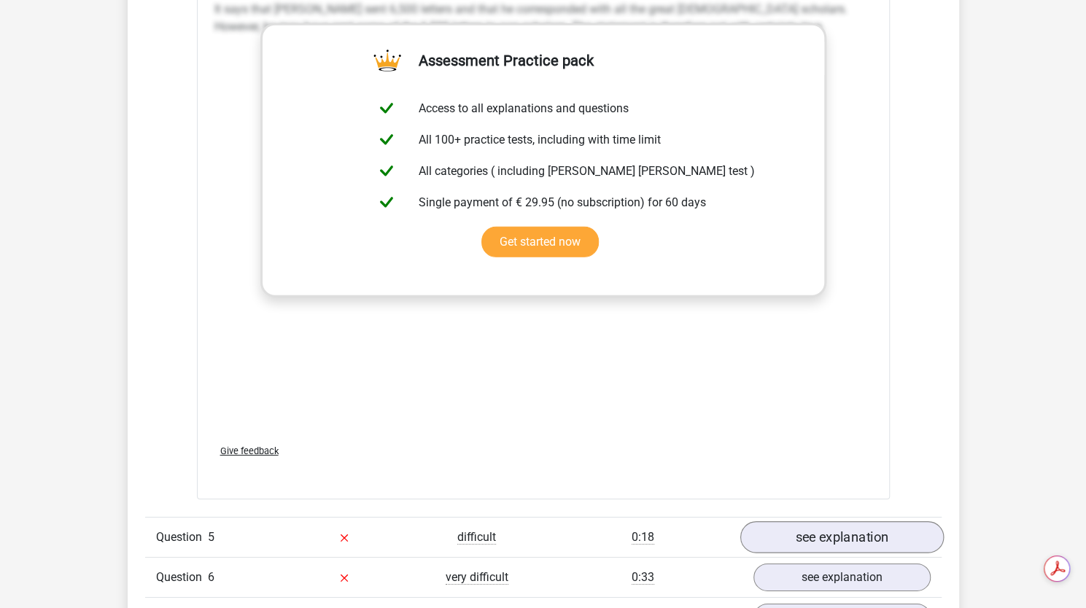
scroll to position [0, 0]
click at [834, 531] on link "see explanation" at bounding box center [840, 538] width 203 height 32
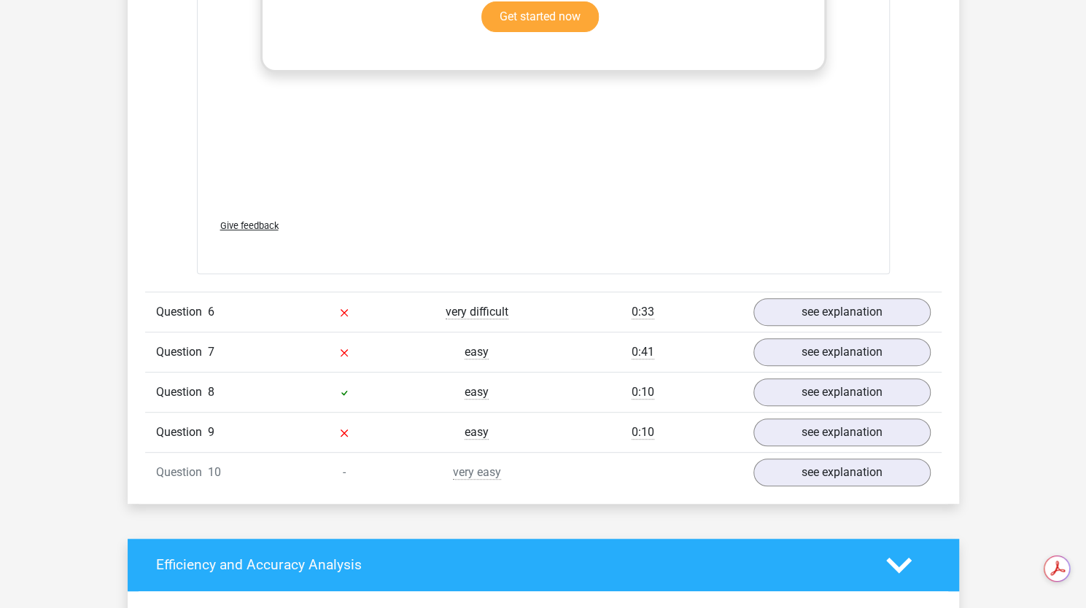
scroll to position [3461, 0]
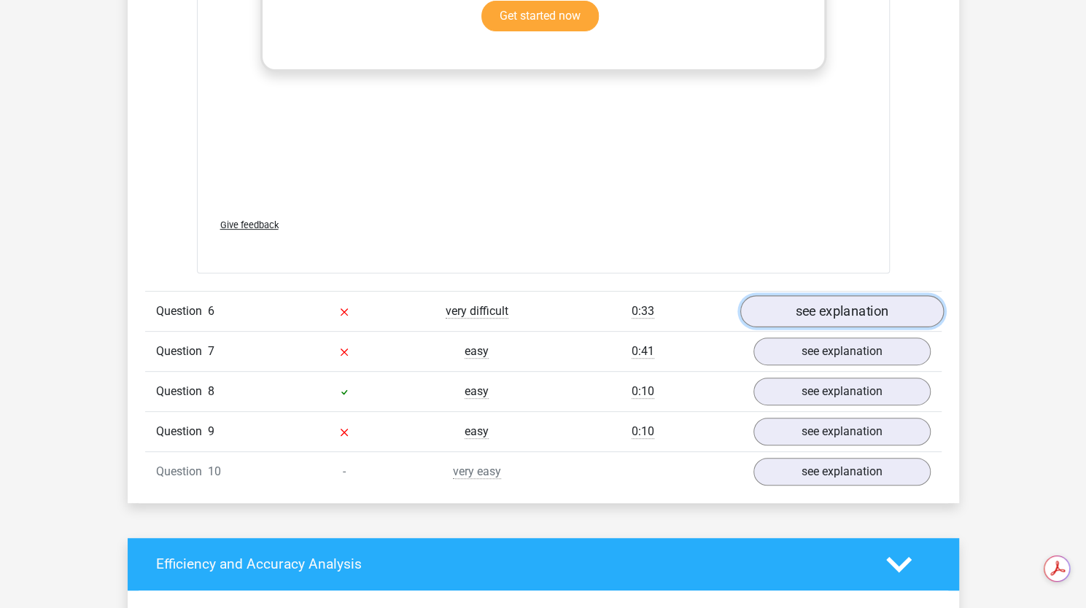
click at [824, 305] on link "see explanation" at bounding box center [840, 311] width 203 height 32
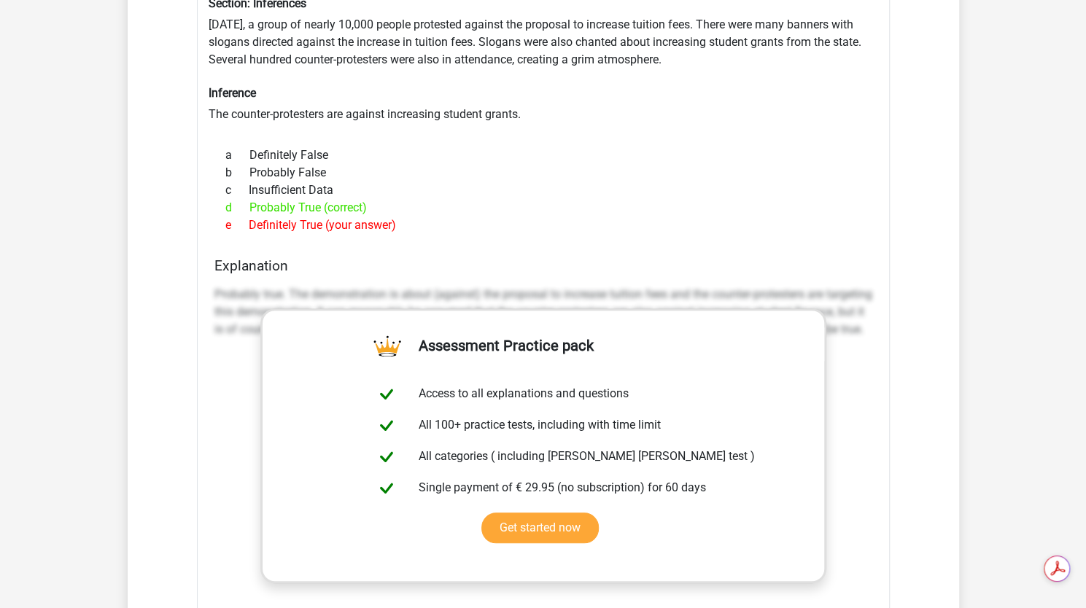
scroll to position [3820, 0]
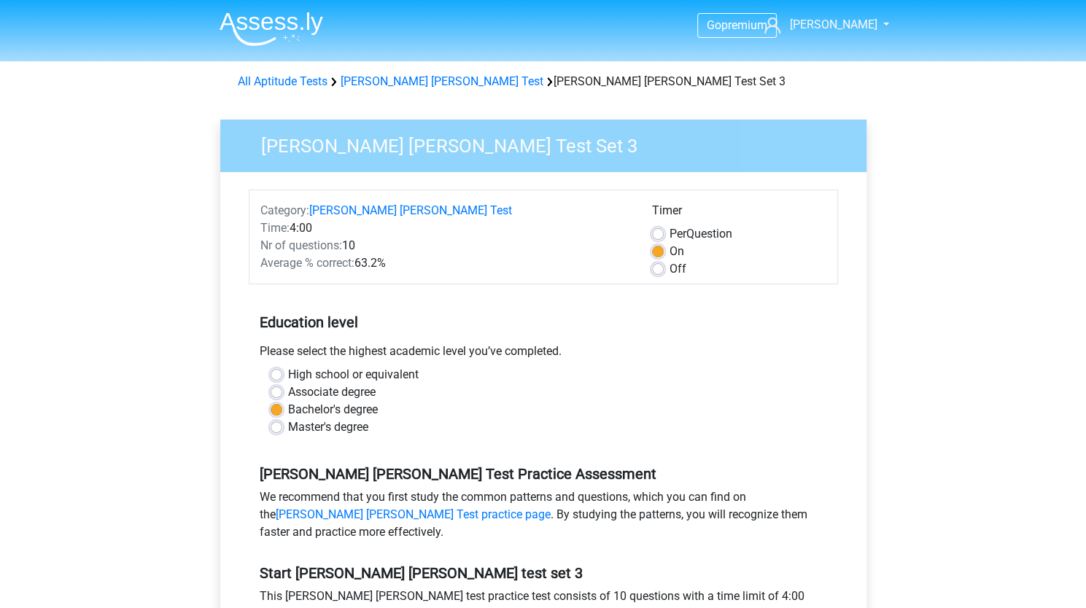
click at [669, 272] on label "Off" at bounding box center [677, 268] width 17 height 17
click at [659, 272] on input "Off" at bounding box center [658, 267] width 12 height 15
radio input "true"
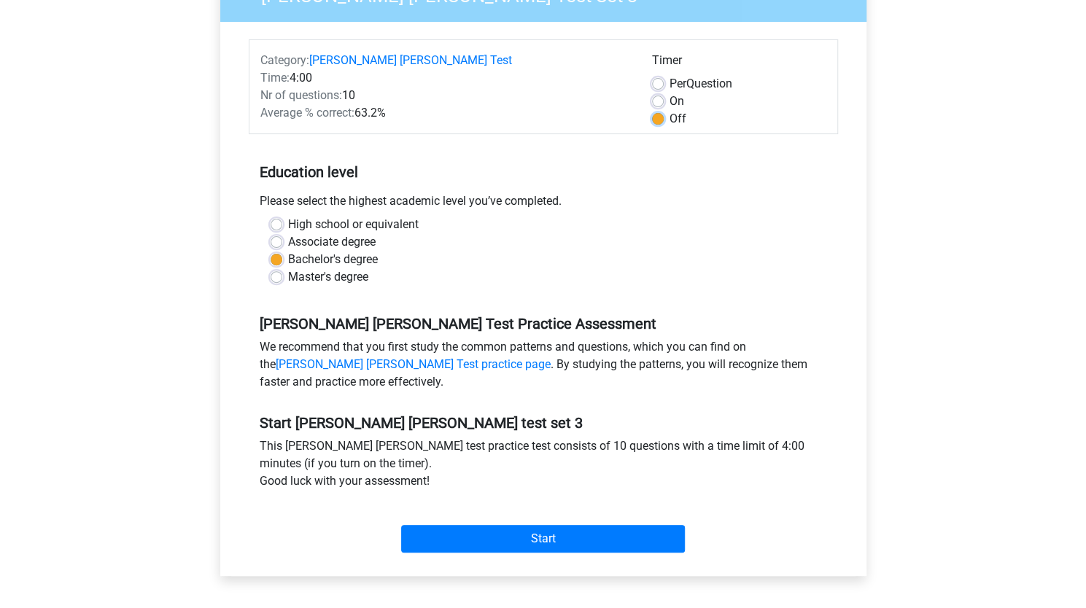
scroll to position [155, 0]
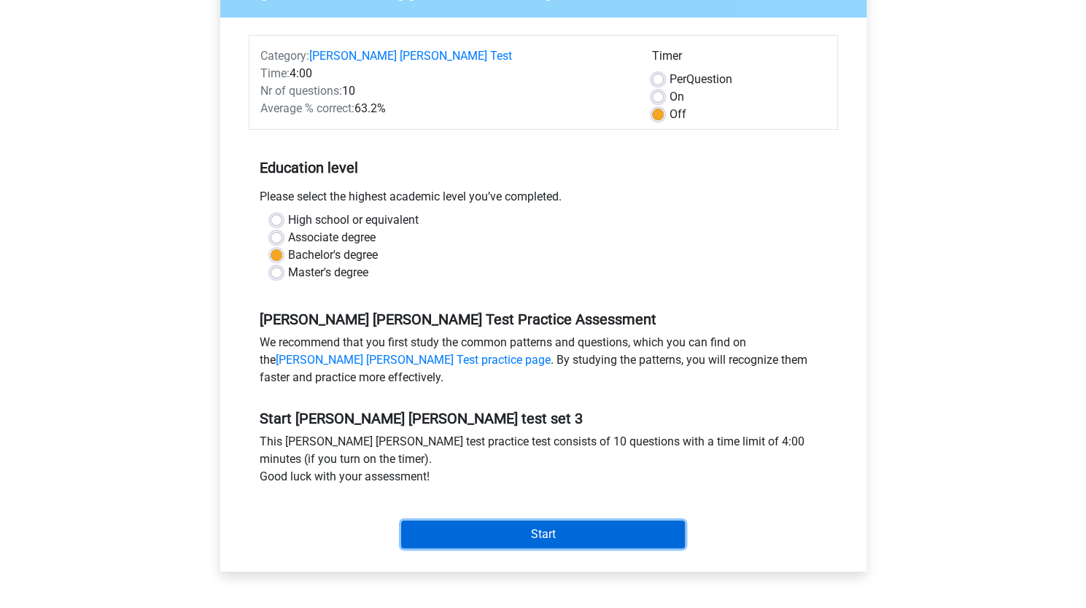
click at [527, 540] on input "Start" at bounding box center [543, 535] width 284 height 28
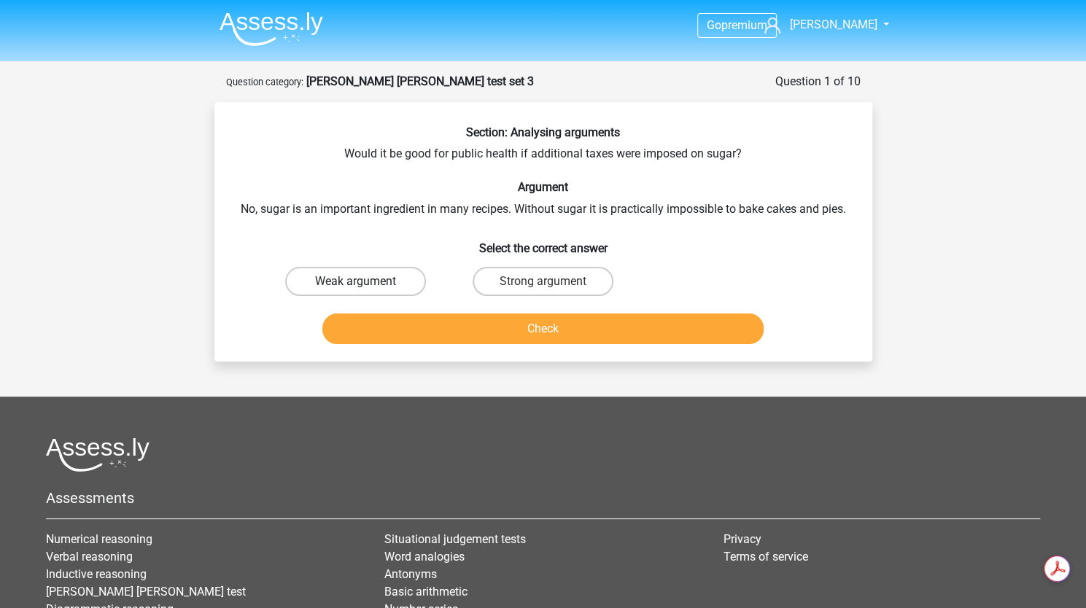
click at [343, 287] on label "Weak argument" at bounding box center [355, 281] width 141 height 29
click at [355, 287] on input "Weak argument" at bounding box center [359, 285] width 9 height 9
radio input "true"
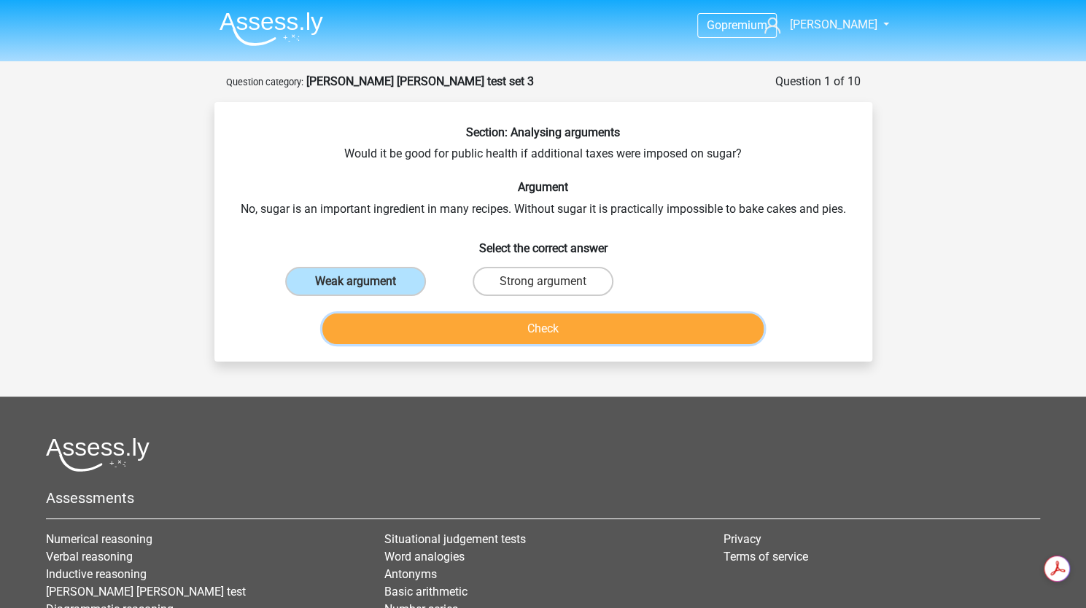
click at [383, 324] on button "Check" at bounding box center [542, 328] width 441 height 31
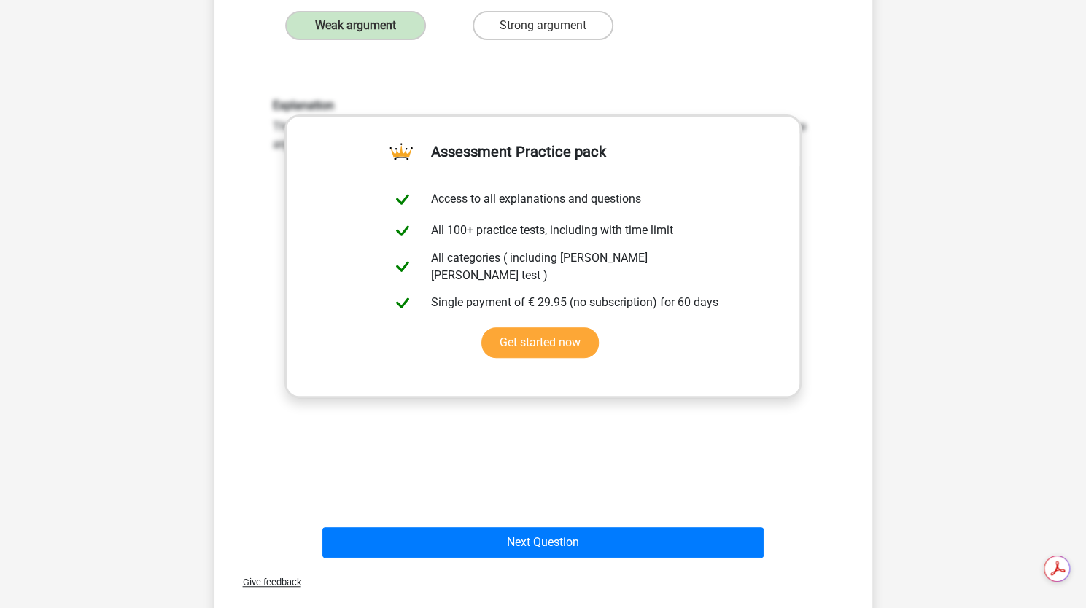
scroll to position [257, 0]
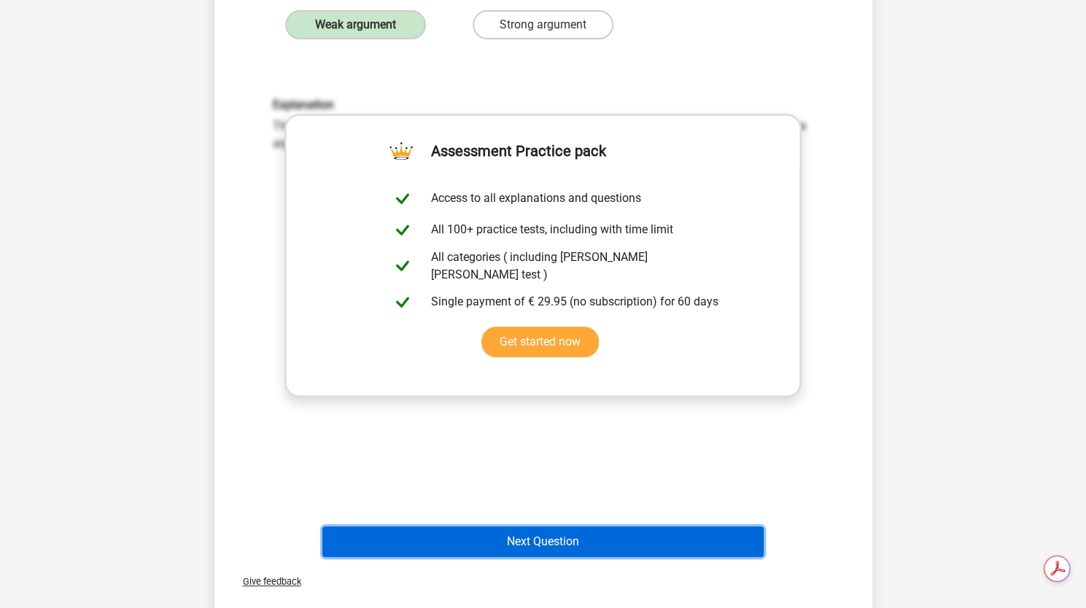
click at [477, 548] on button "Next Question" at bounding box center [542, 541] width 441 height 31
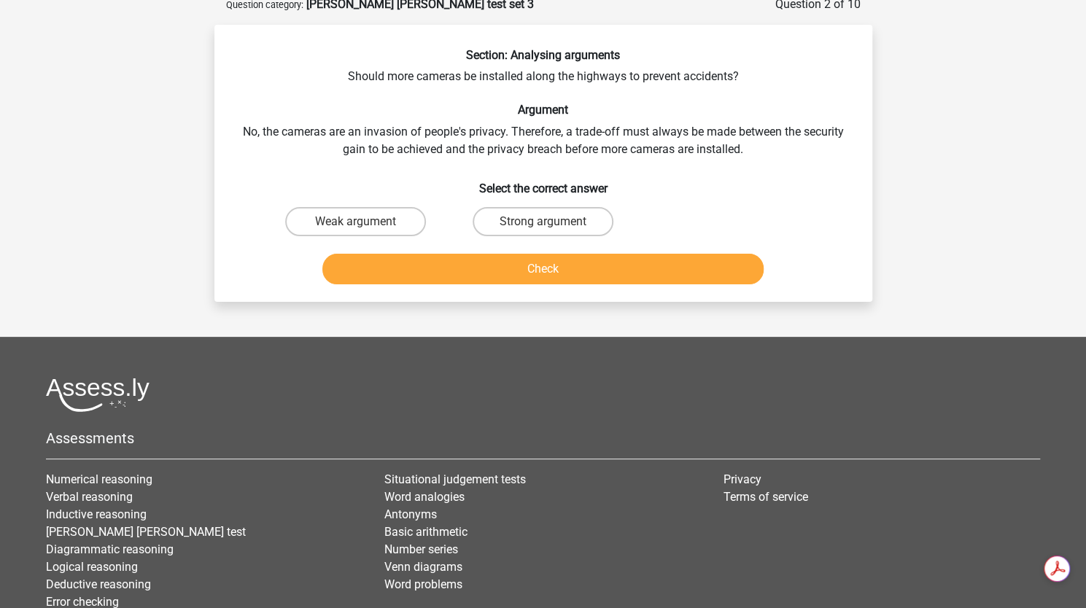
scroll to position [73, 0]
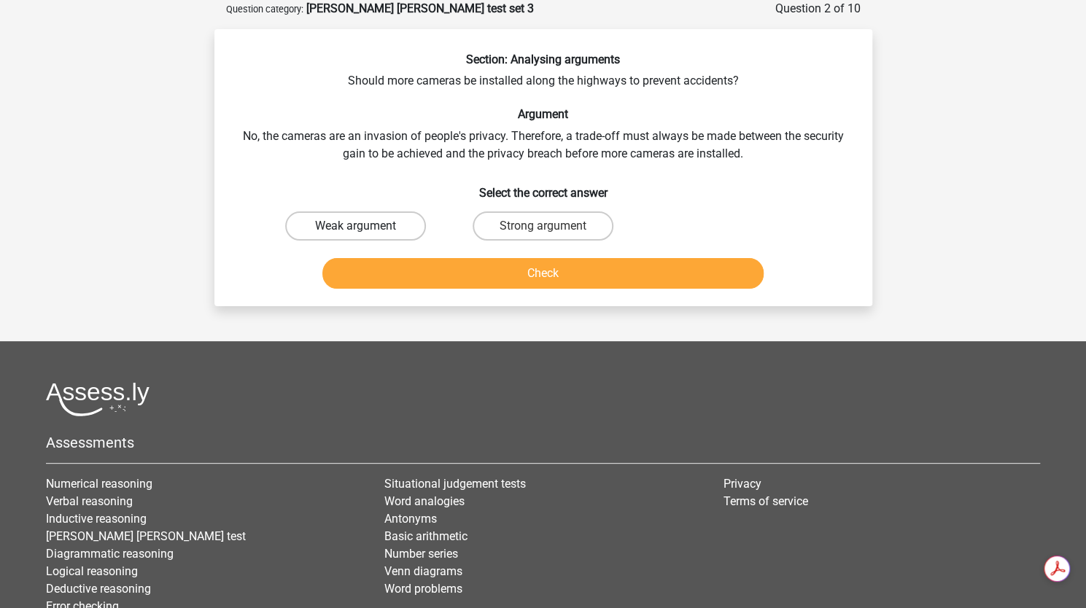
click at [404, 225] on label "Weak argument" at bounding box center [355, 225] width 141 height 29
click at [365, 226] on input "Weak argument" at bounding box center [359, 230] width 9 height 9
radio input "true"
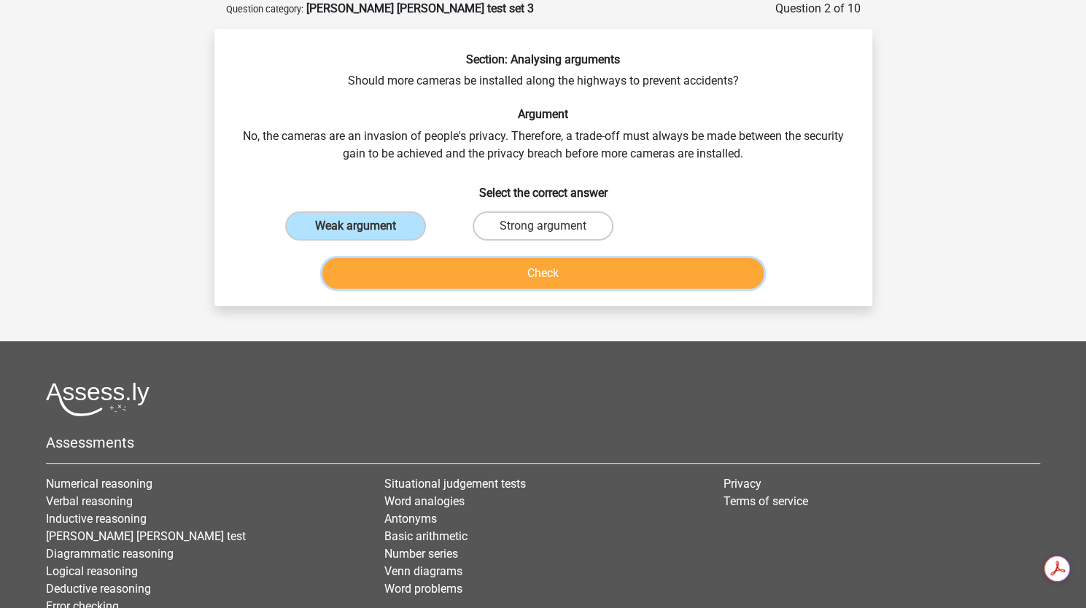
click at [443, 275] on button "Check" at bounding box center [542, 273] width 441 height 31
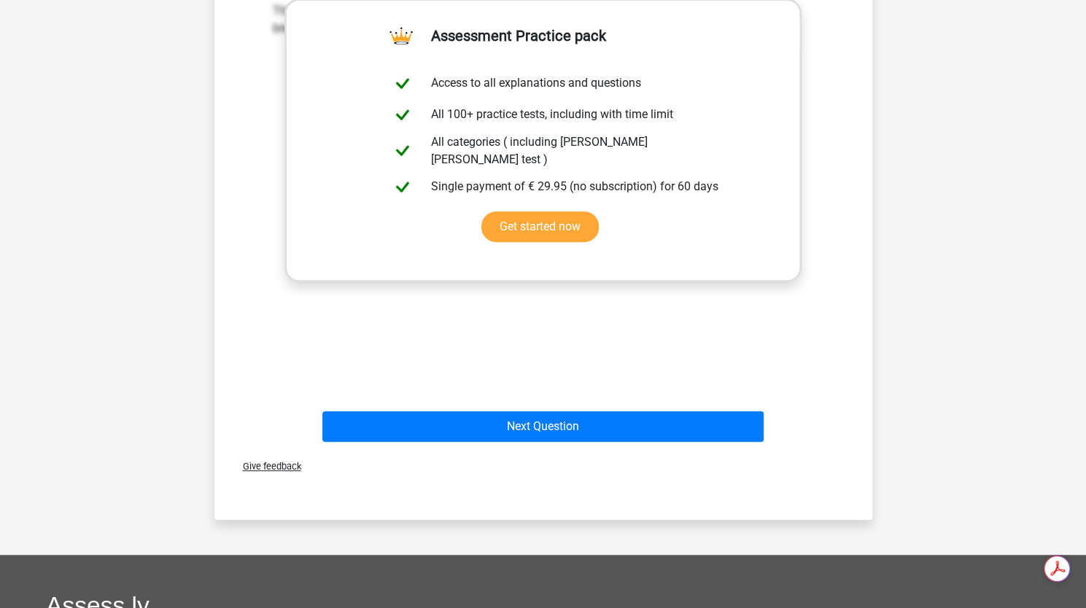
scroll to position [0, 0]
click at [503, 444] on div "Next Question" at bounding box center [543, 429] width 563 height 36
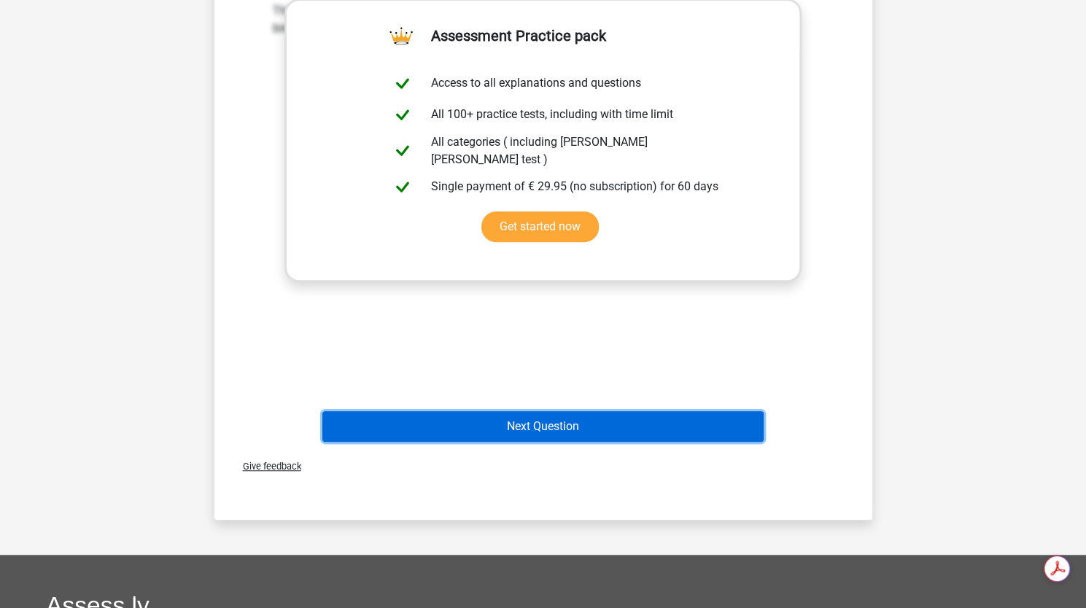
click at [501, 419] on button "Next Question" at bounding box center [542, 426] width 441 height 31
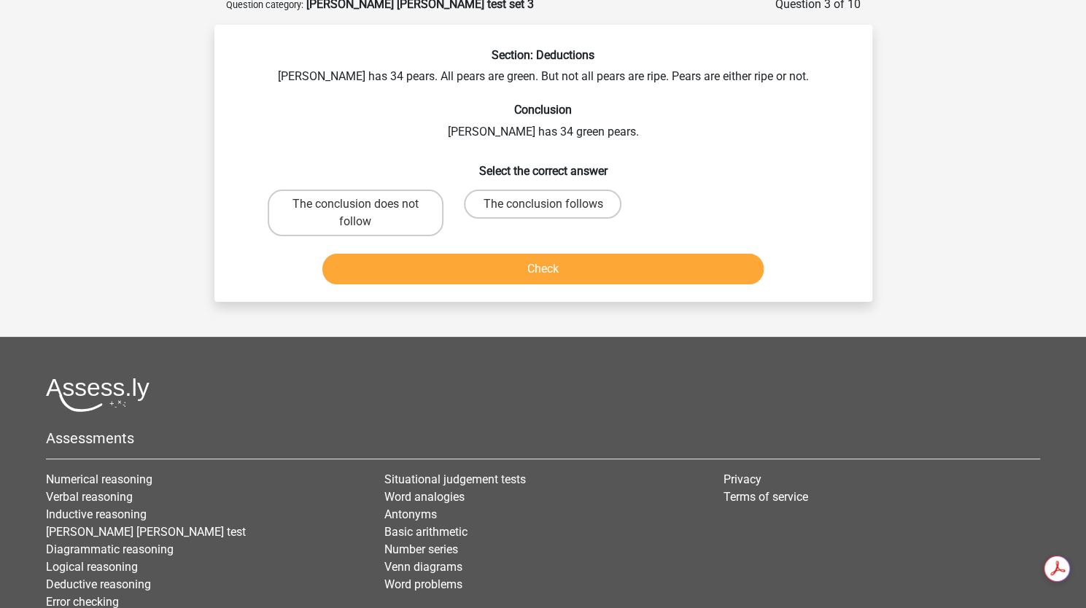
scroll to position [73, 0]
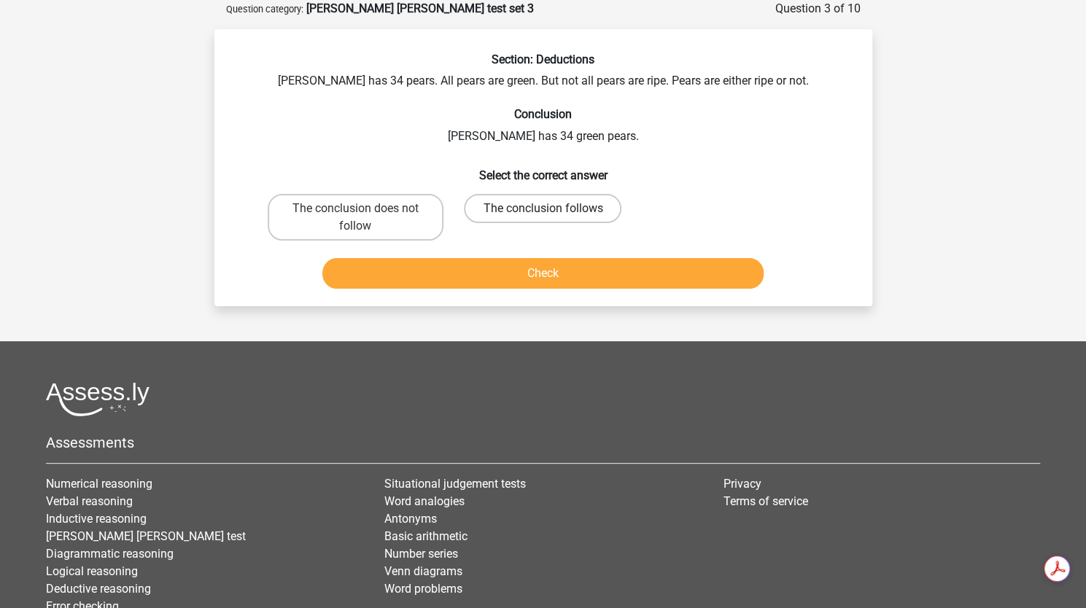
click at [550, 196] on label "The conclusion follows" at bounding box center [542, 208] width 157 height 29
click at [550, 209] on input "The conclusion follows" at bounding box center [546, 213] width 9 height 9
radio input "true"
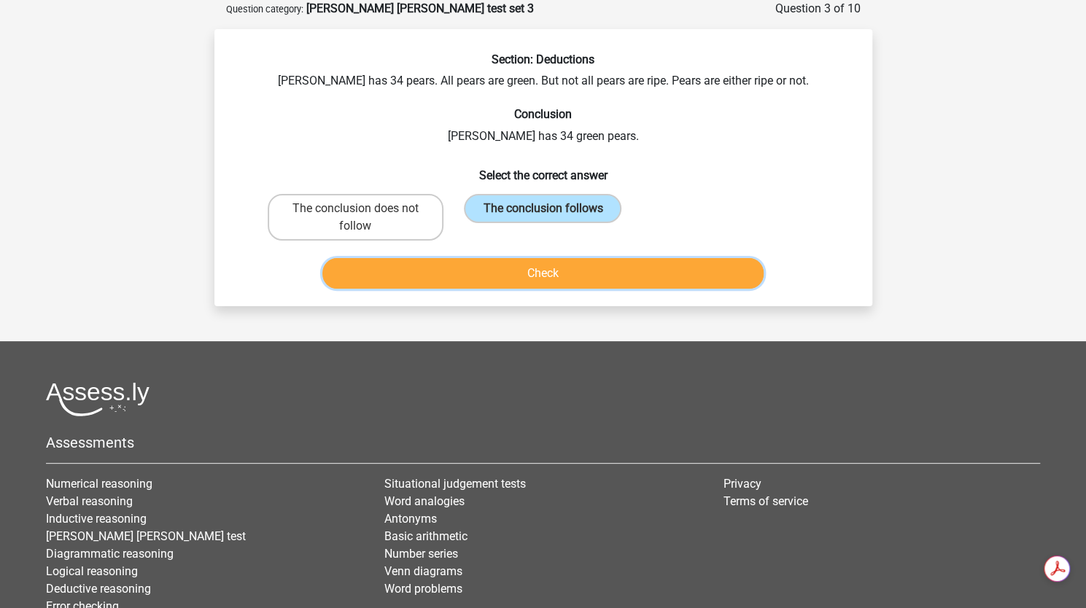
click at [547, 284] on button "Check" at bounding box center [542, 273] width 441 height 31
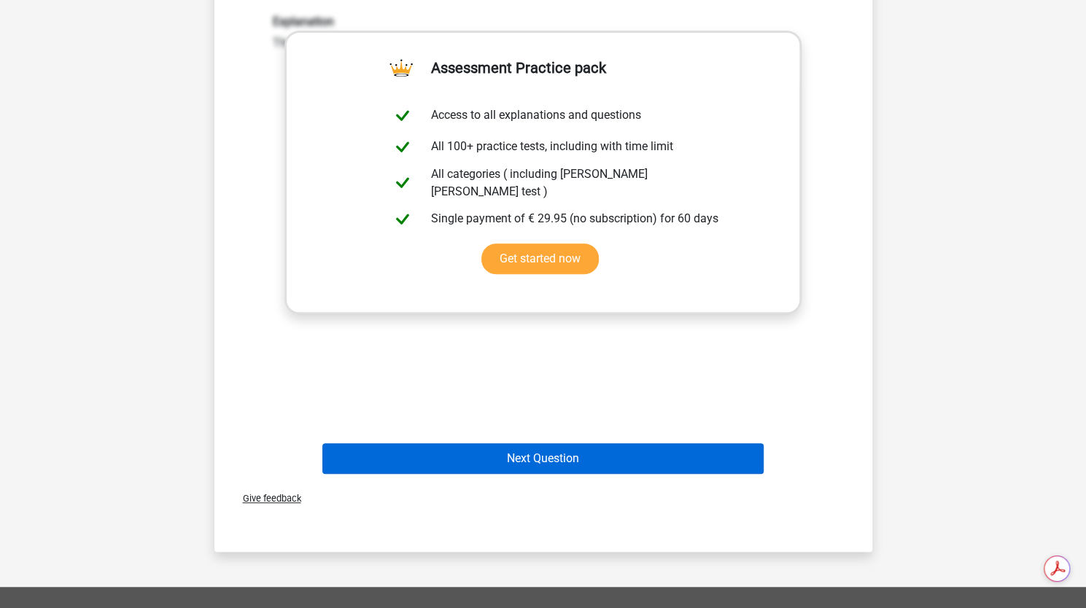
scroll to position [0, 0]
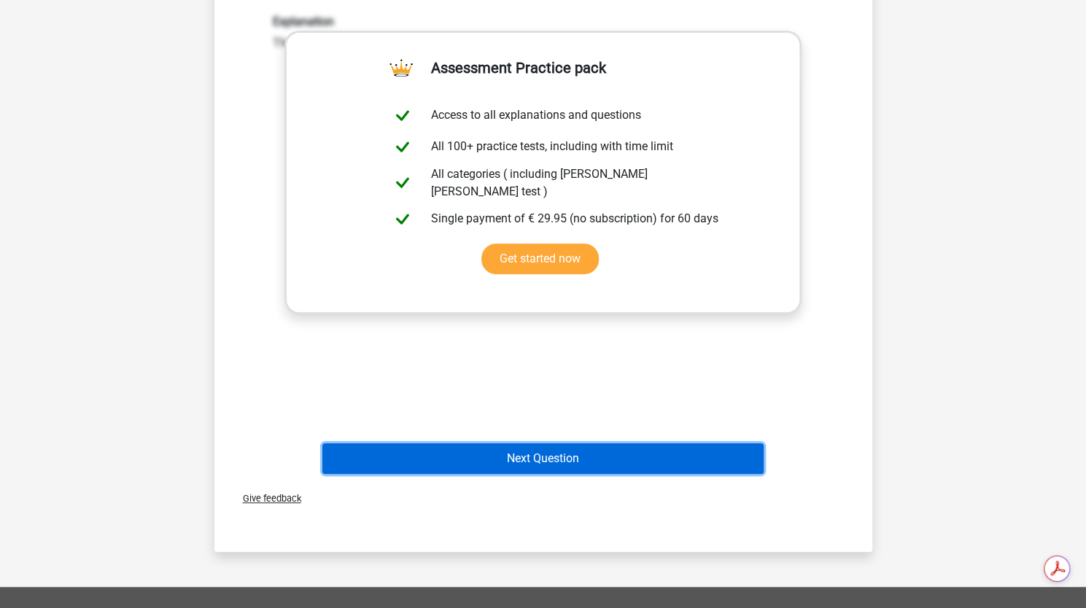
click at [620, 451] on button "Next Question" at bounding box center [542, 458] width 441 height 31
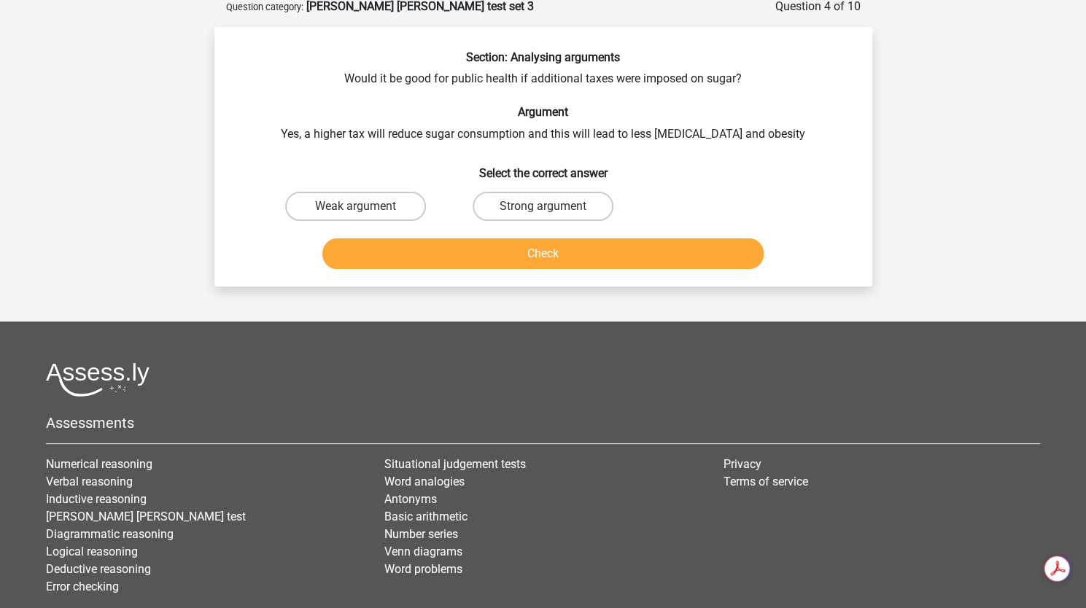
scroll to position [73, 0]
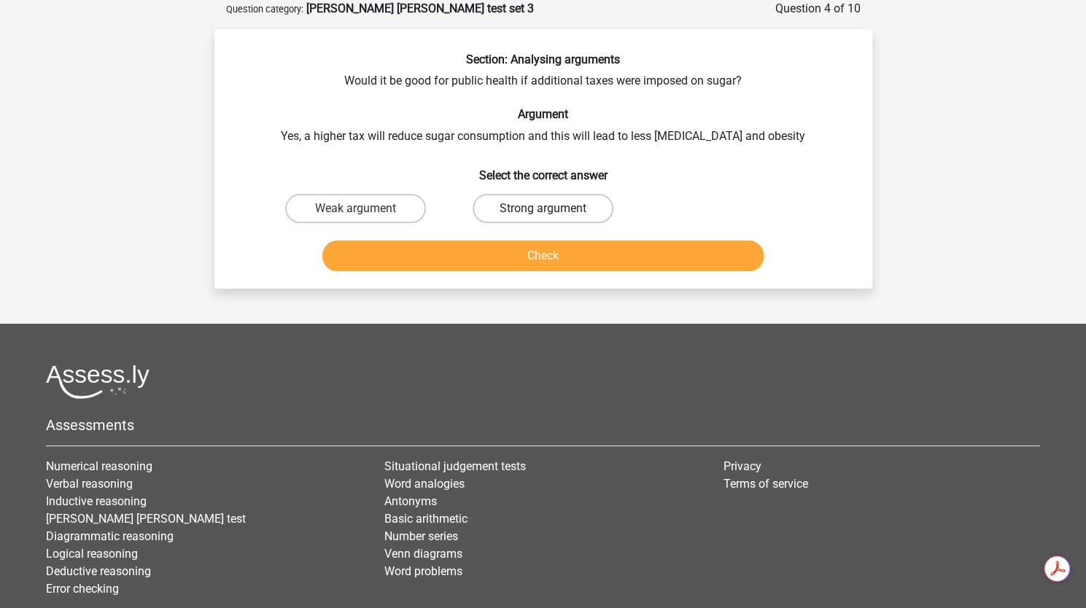
click at [525, 214] on label "Strong argument" at bounding box center [542, 208] width 141 height 29
click at [542, 214] on input "Strong argument" at bounding box center [546, 213] width 9 height 9
radio input "true"
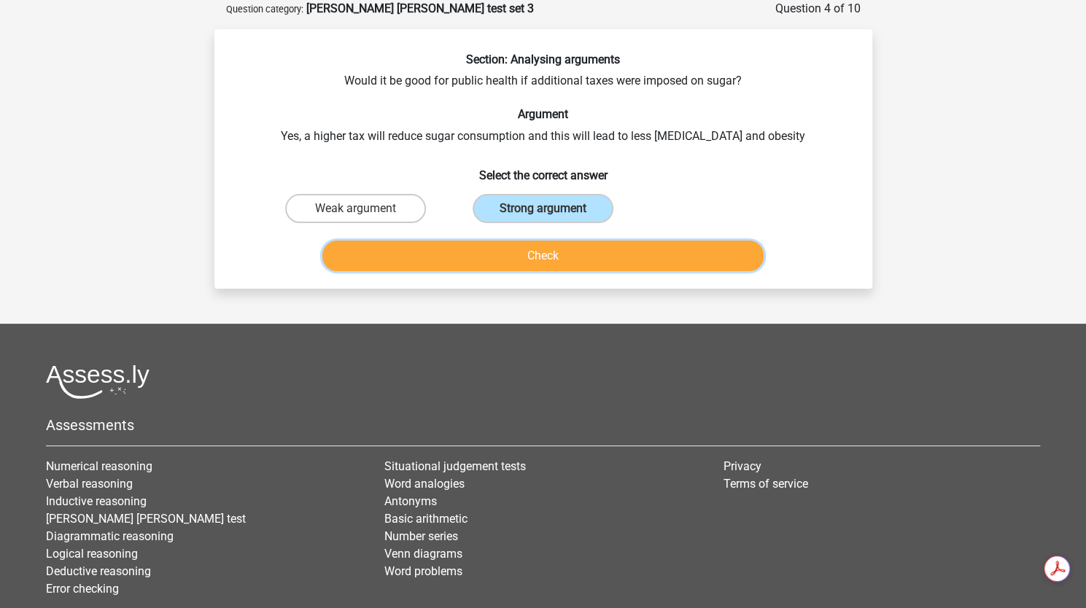
click at [529, 253] on button "Check" at bounding box center [542, 256] width 441 height 31
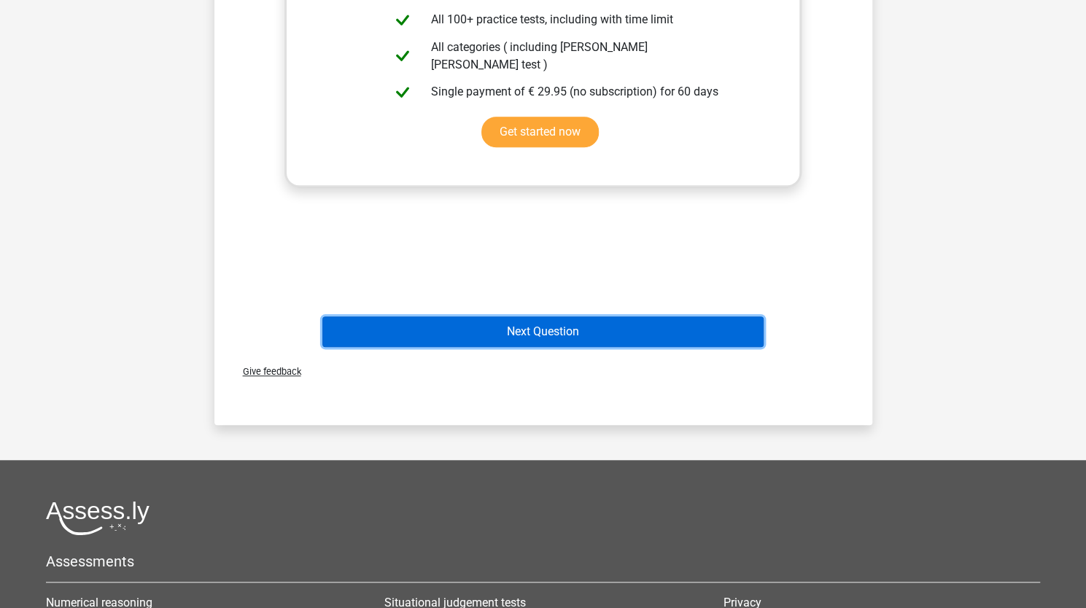
click at [547, 325] on button "Next Question" at bounding box center [542, 331] width 441 height 31
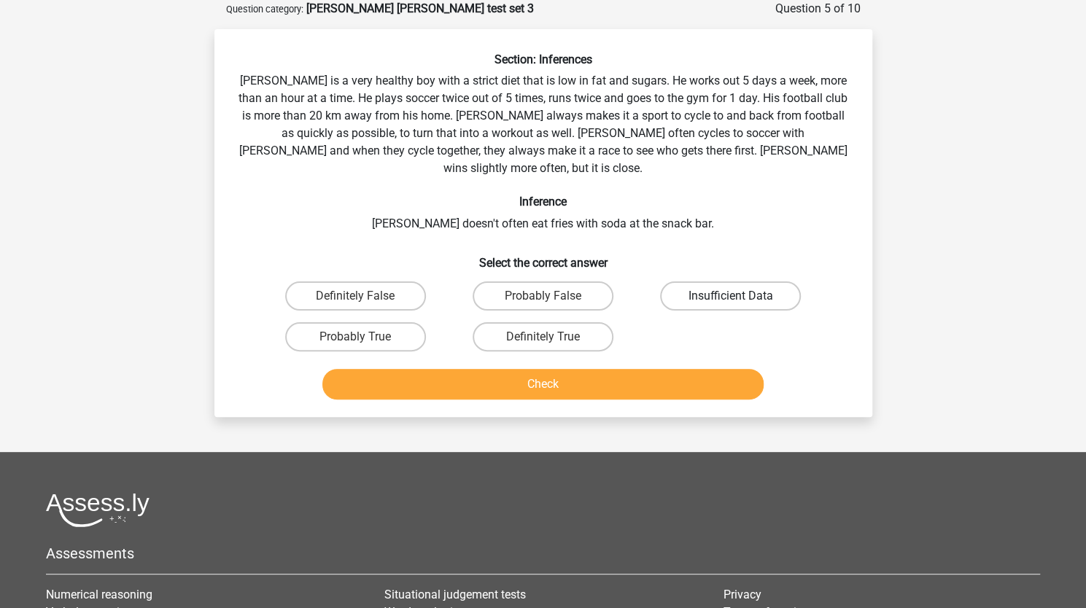
click at [701, 281] on label "Insufficient Data" at bounding box center [730, 295] width 141 height 29
click at [730, 296] on input "Insufficient Data" at bounding box center [734, 300] width 9 height 9
radio input "true"
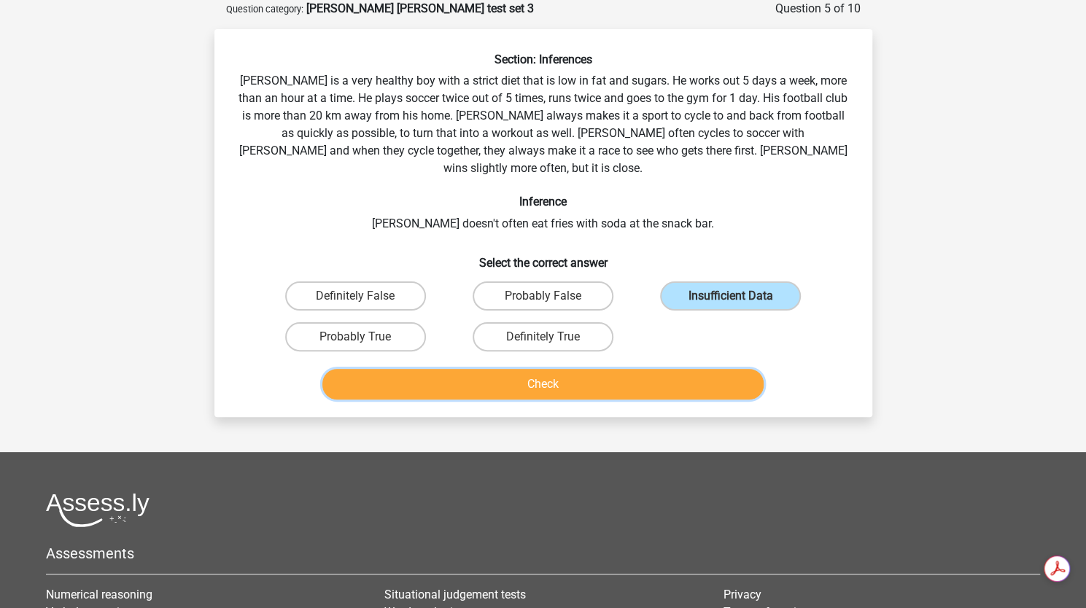
click at [687, 369] on button "Check" at bounding box center [542, 384] width 441 height 31
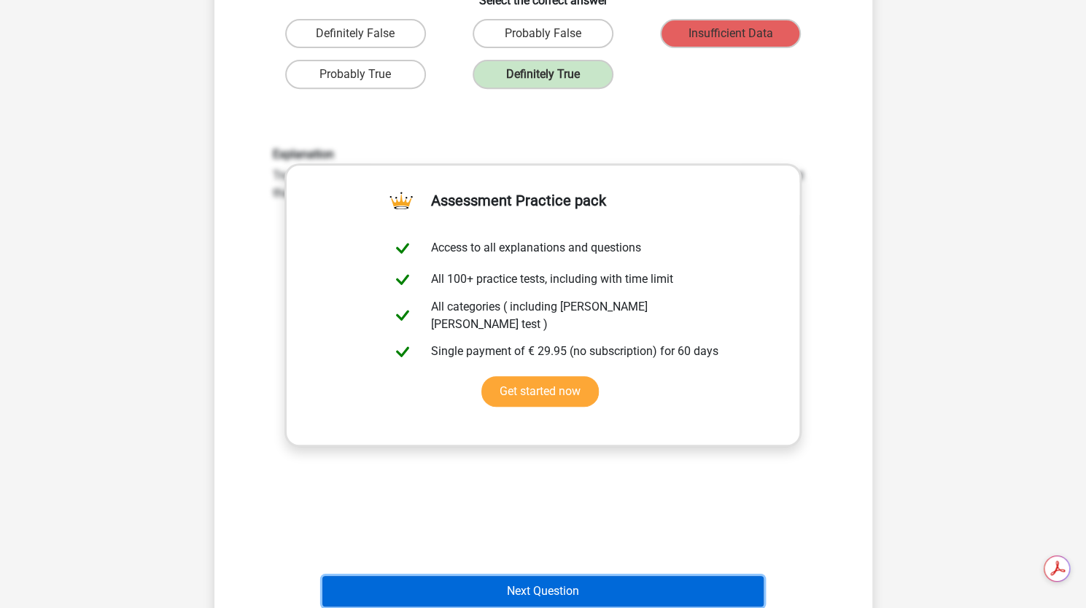
click at [704, 576] on button "Next Question" at bounding box center [542, 591] width 441 height 31
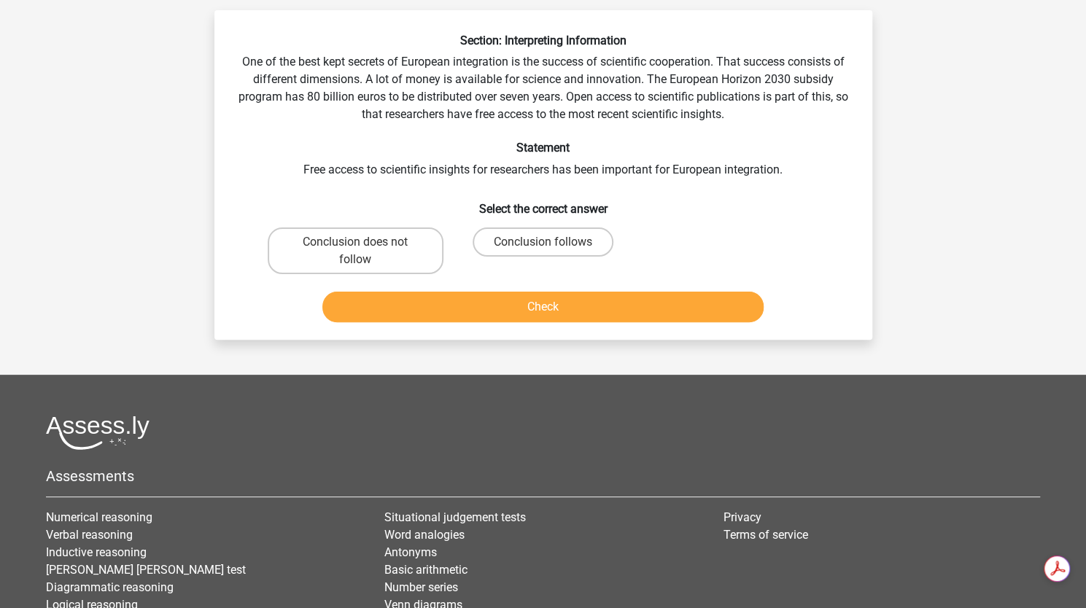
scroll to position [73, 0]
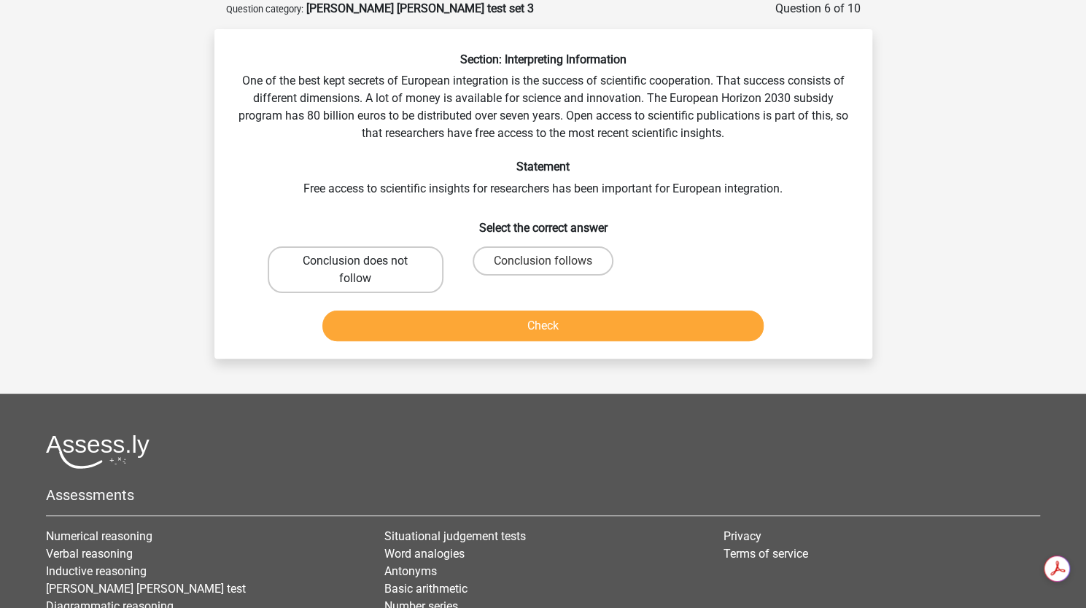
click at [363, 247] on label "Conclusion does not follow" at bounding box center [356, 269] width 176 height 47
click at [363, 261] on input "Conclusion does not follow" at bounding box center [359, 265] width 9 height 9
radio input "true"
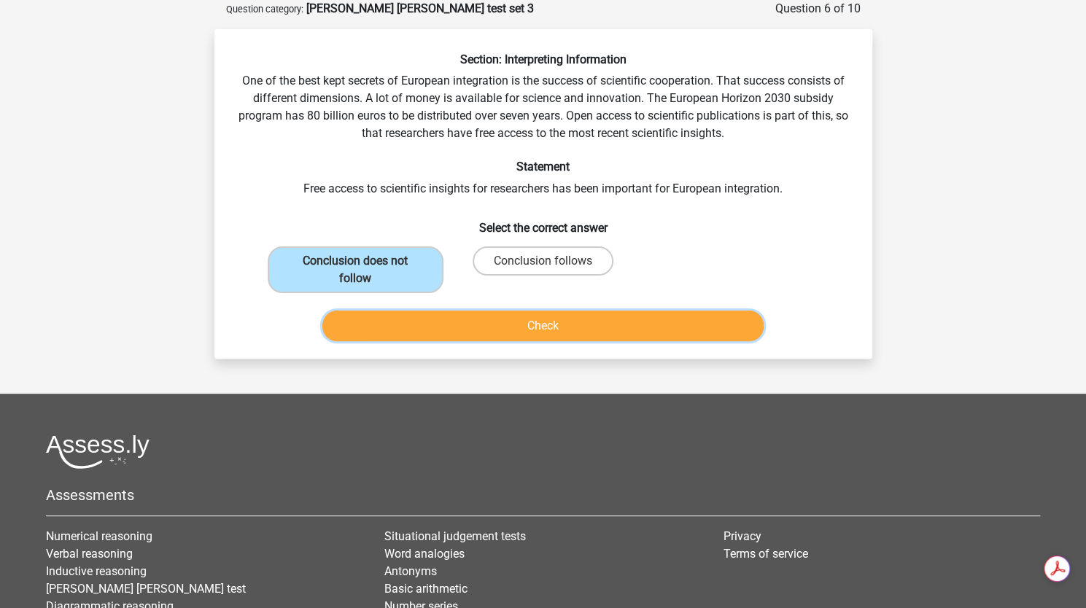
click at [388, 324] on button "Check" at bounding box center [542, 326] width 441 height 31
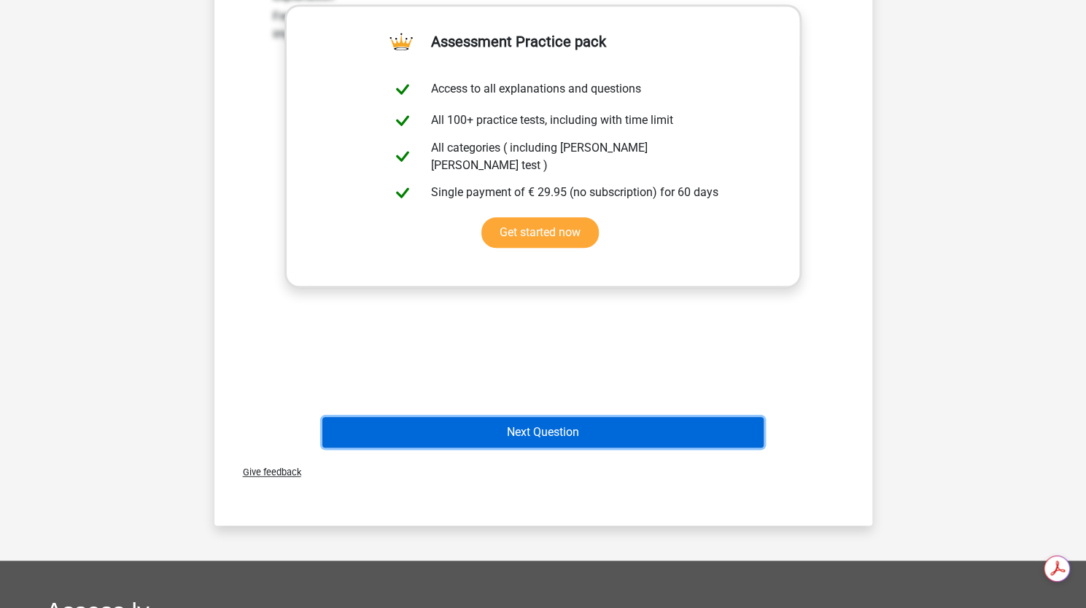
scroll to position [0, 0]
click at [445, 435] on button "Next Question" at bounding box center [542, 432] width 441 height 31
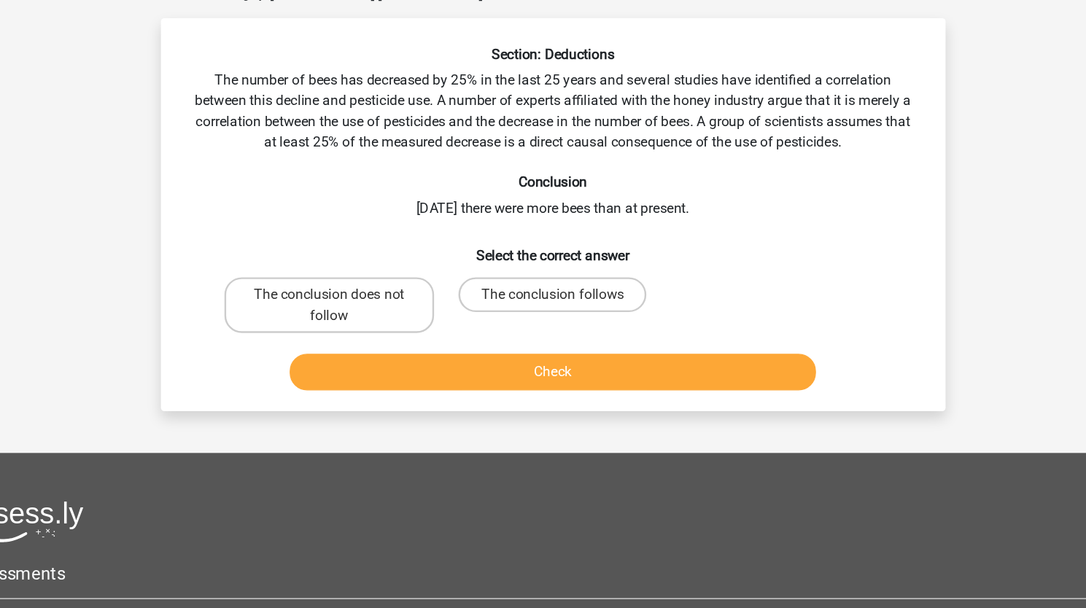
scroll to position [45, 0]
click at [525, 299] on label "The conclusion follows" at bounding box center [542, 288] width 157 height 29
click at [542, 298] on input "The conclusion follows" at bounding box center [546, 293] width 9 height 9
radio input "true"
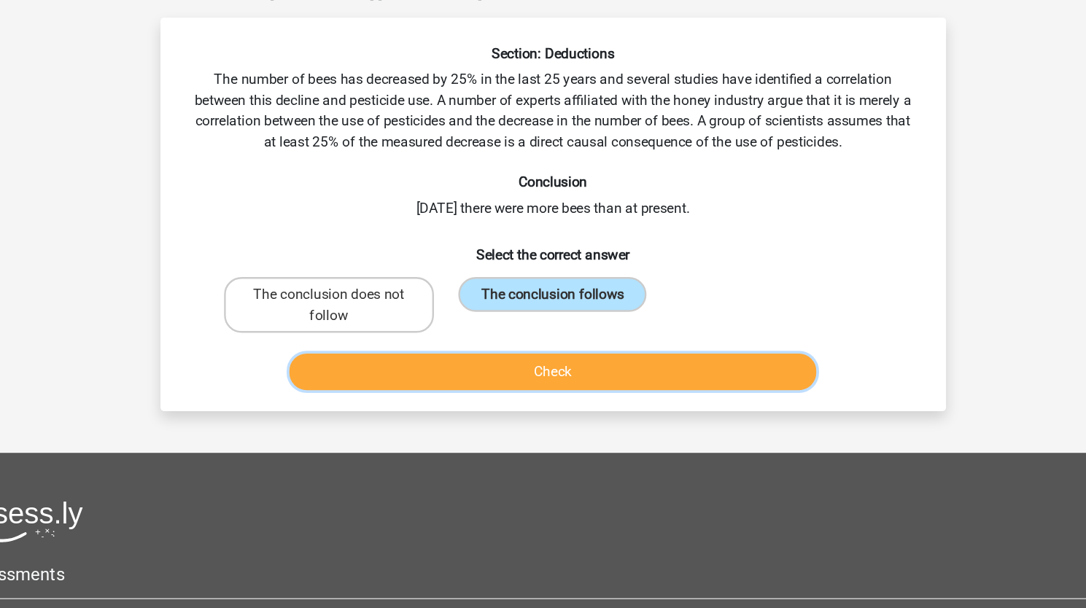
click at [551, 354] on button "Check" at bounding box center [542, 353] width 441 height 31
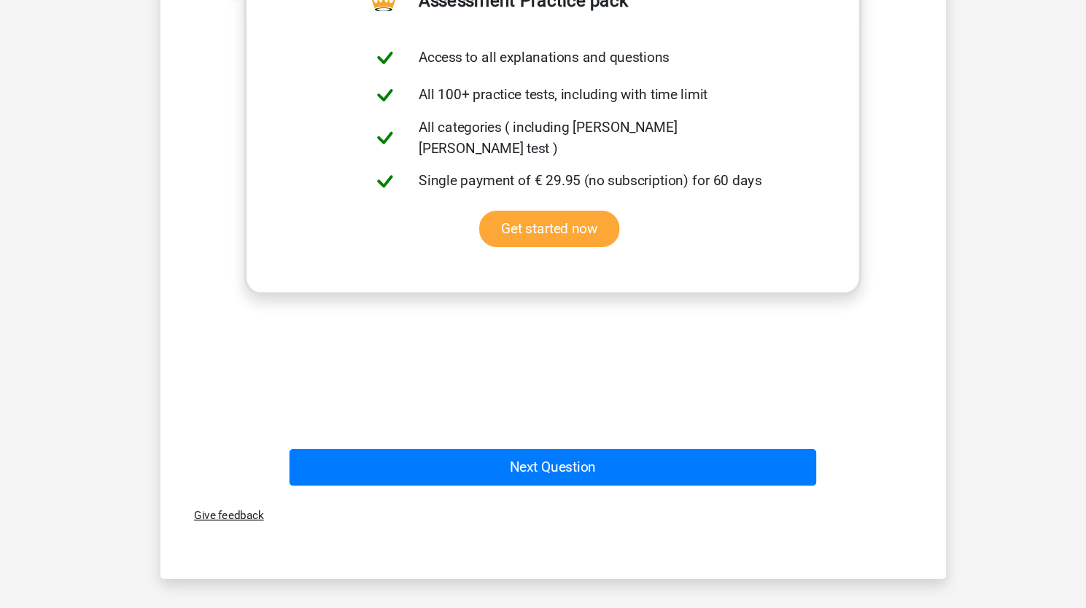
scroll to position [385, 0]
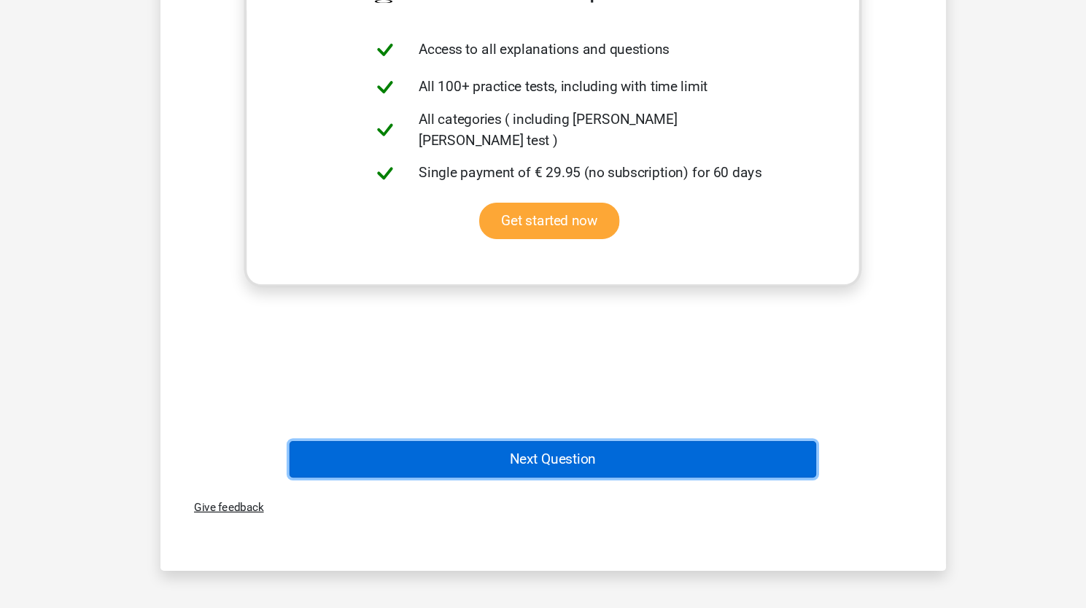
click at [562, 490] on button "Next Question" at bounding box center [542, 483] width 441 height 31
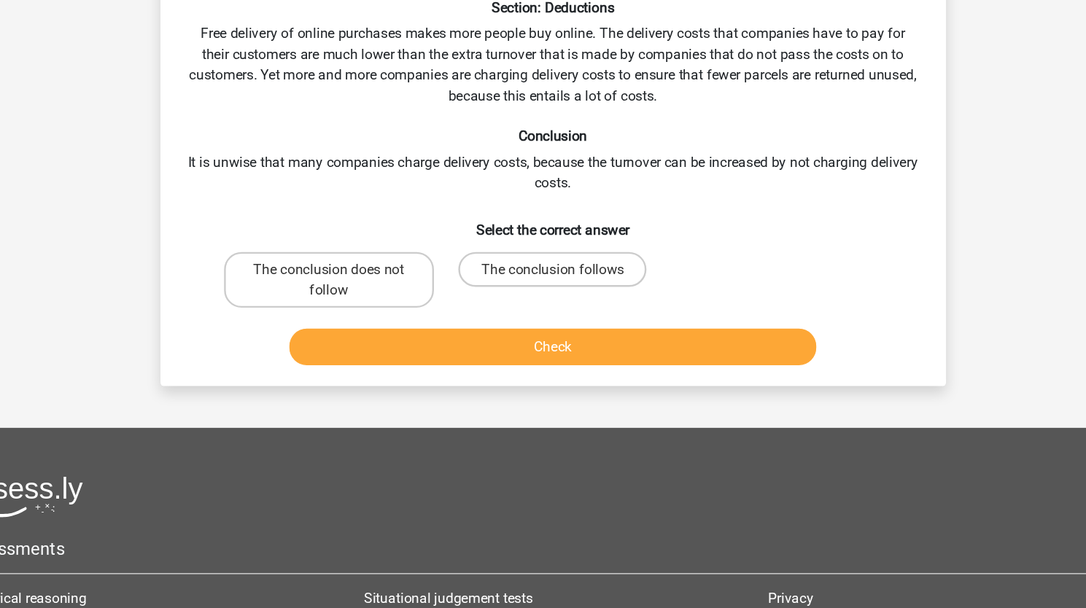
scroll to position [73, 0]
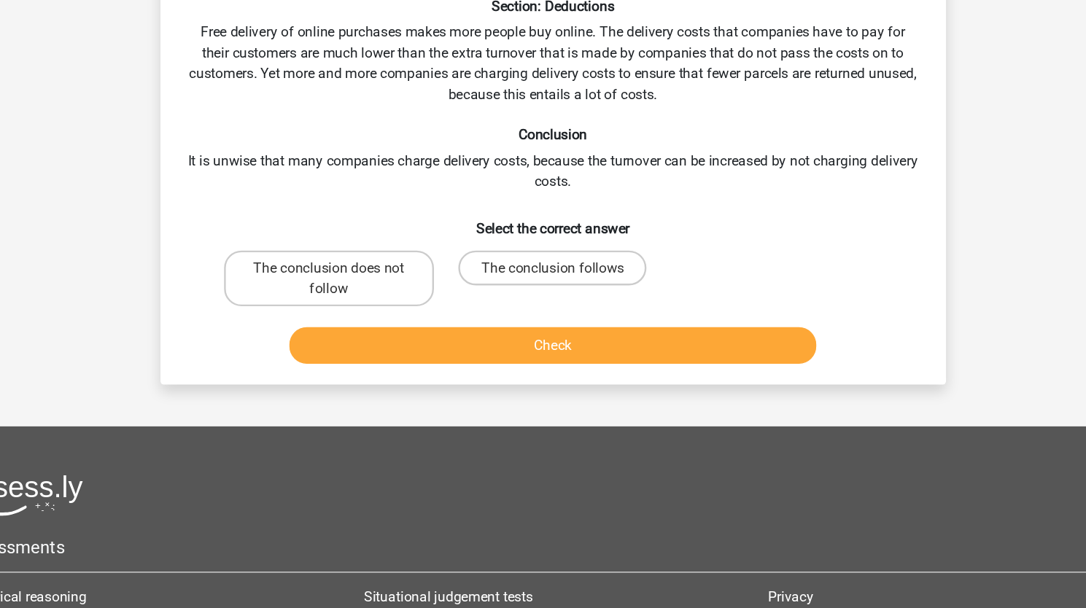
click at [562, 446] on footer "Assessments Numerical reasoning Verbal reasoning Inductive reasoning Watson gla…" at bounding box center [543, 603] width 1086 height 385
click at [568, 277] on label "The conclusion follows" at bounding box center [542, 278] width 157 height 29
click at [552, 278] on input "The conclusion follows" at bounding box center [546, 282] width 9 height 9
radio input "true"
click at [378, 288] on label "The conclusion does not follow" at bounding box center [356, 287] width 176 height 47
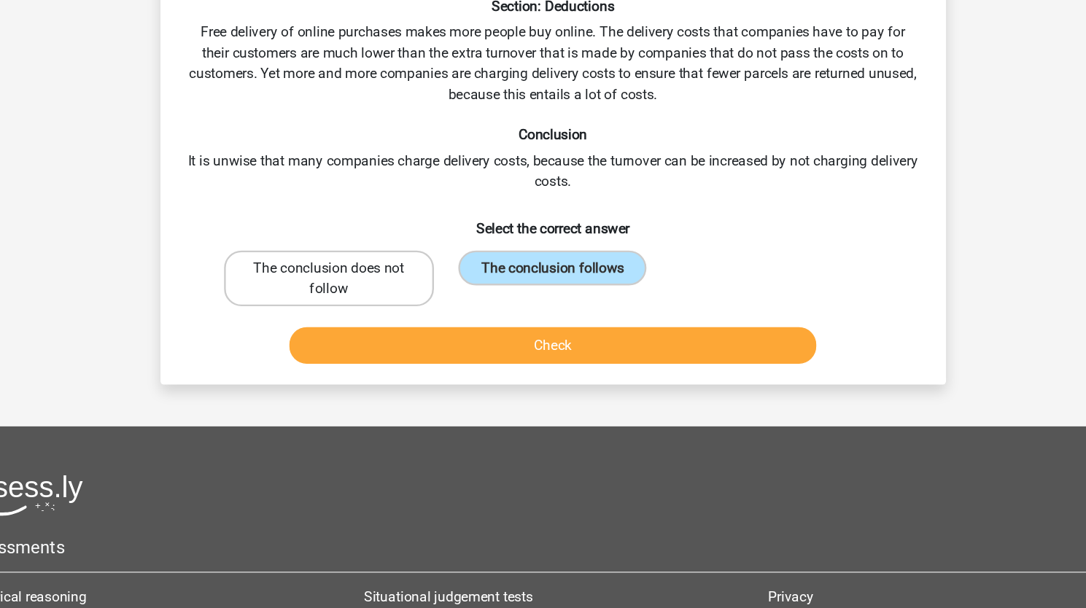
click at [365, 288] on input "The conclusion does not follow" at bounding box center [359, 282] width 9 height 9
radio input "true"
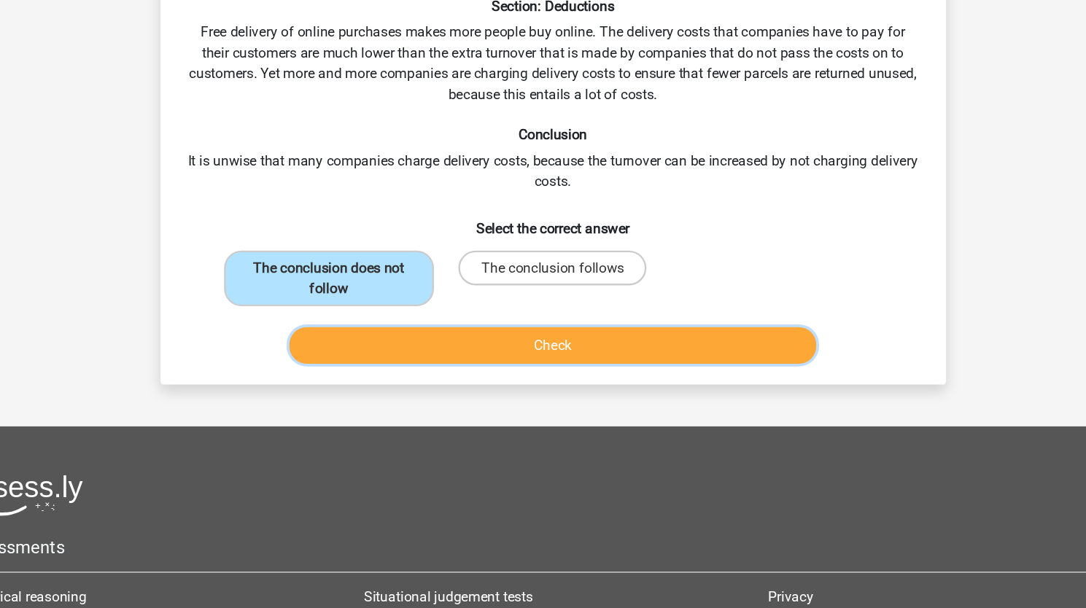
click at [419, 339] on button "Check" at bounding box center [542, 343] width 441 height 31
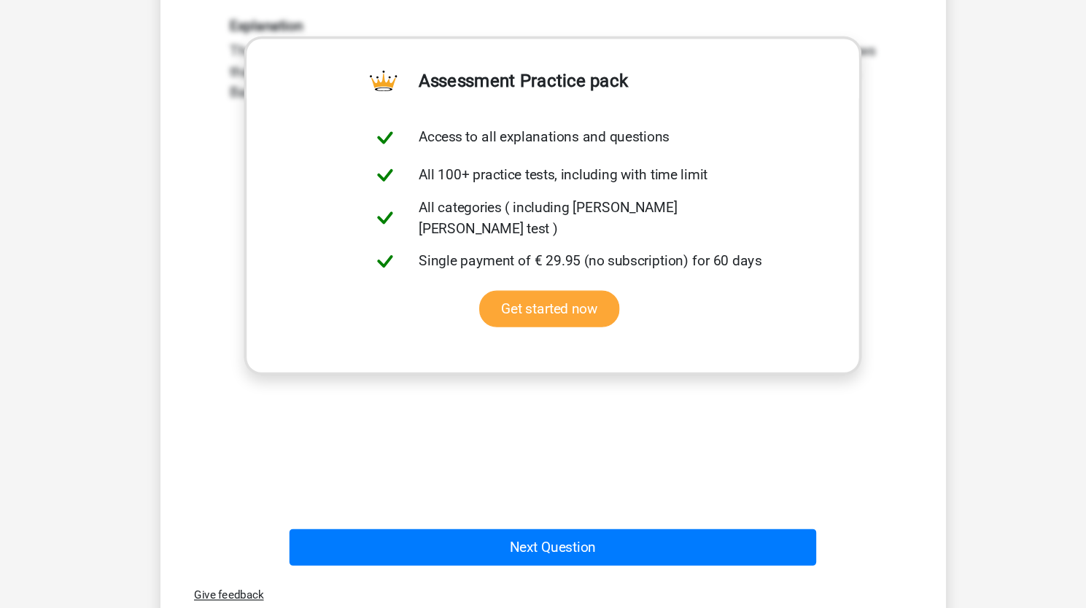
scroll to position [331, 0]
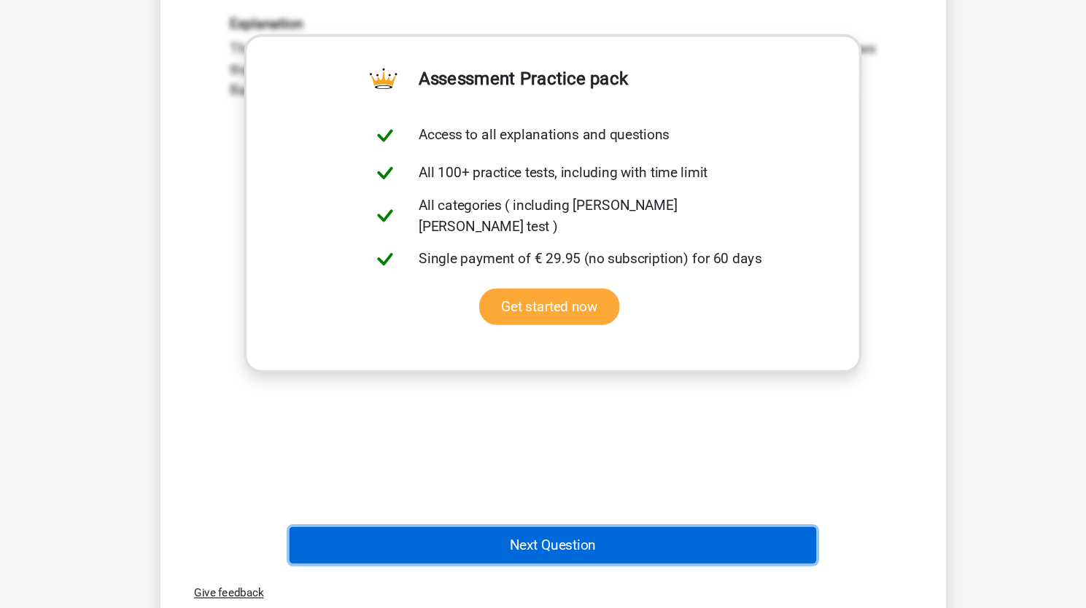
click at [586, 559] on button "Next Question" at bounding box center [542, 554] width 441 height 31
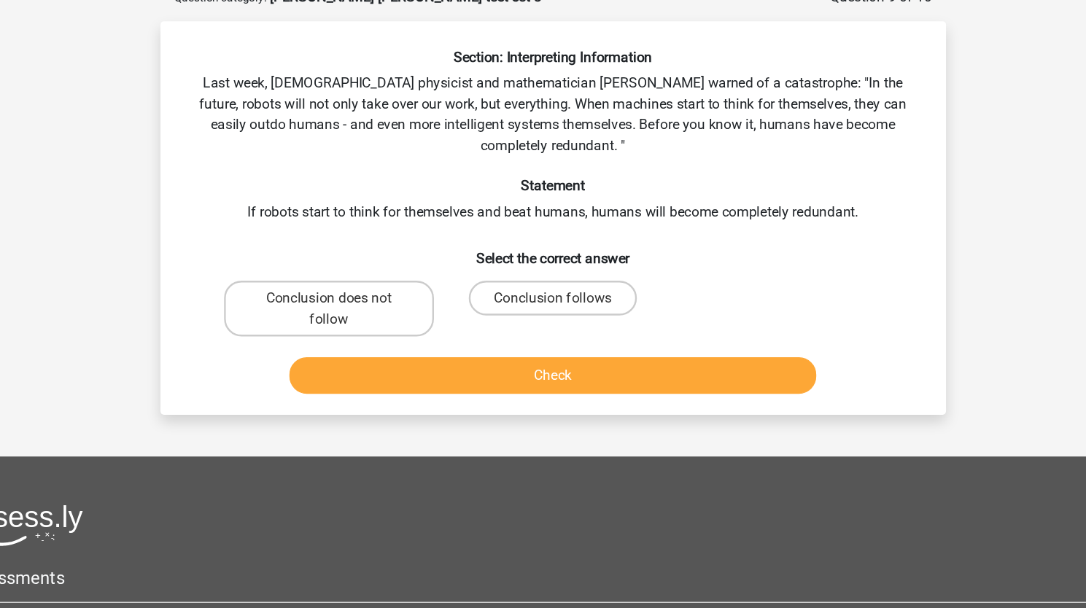
scroll to position [73, 0]
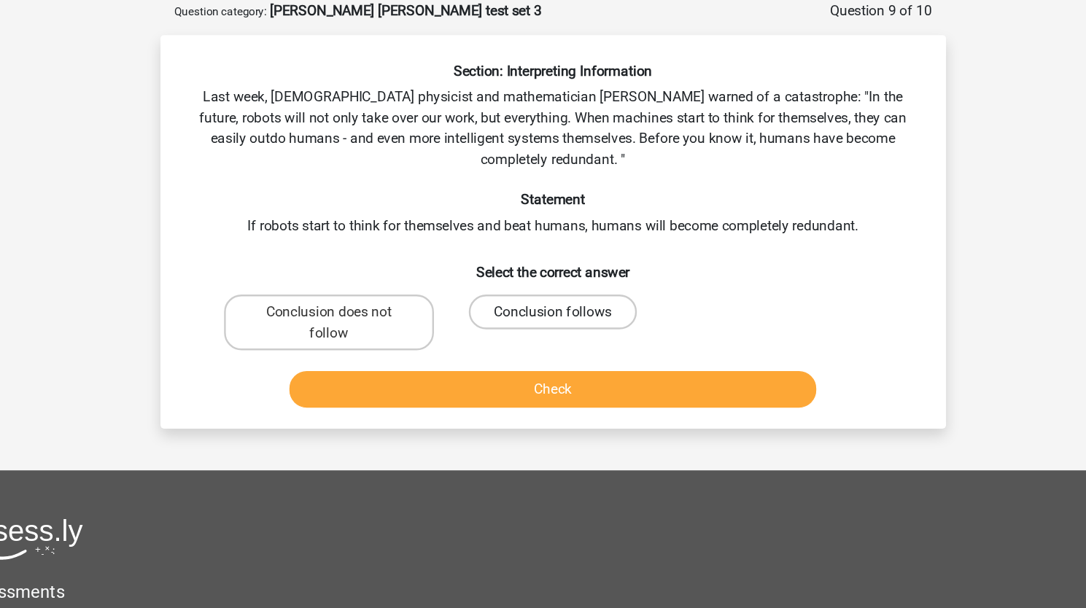
click at [555, 260] on label "Conclusion follows" at bounding box center [542, 260] width 141 height 29
click at [552, 261] on input "Conclusion follows" at bounding box center [546, 265] width 9 height 9
radio input "true"
click at [529, 312] on div "Check" at bounding box center [543, 323] width 611 height 48
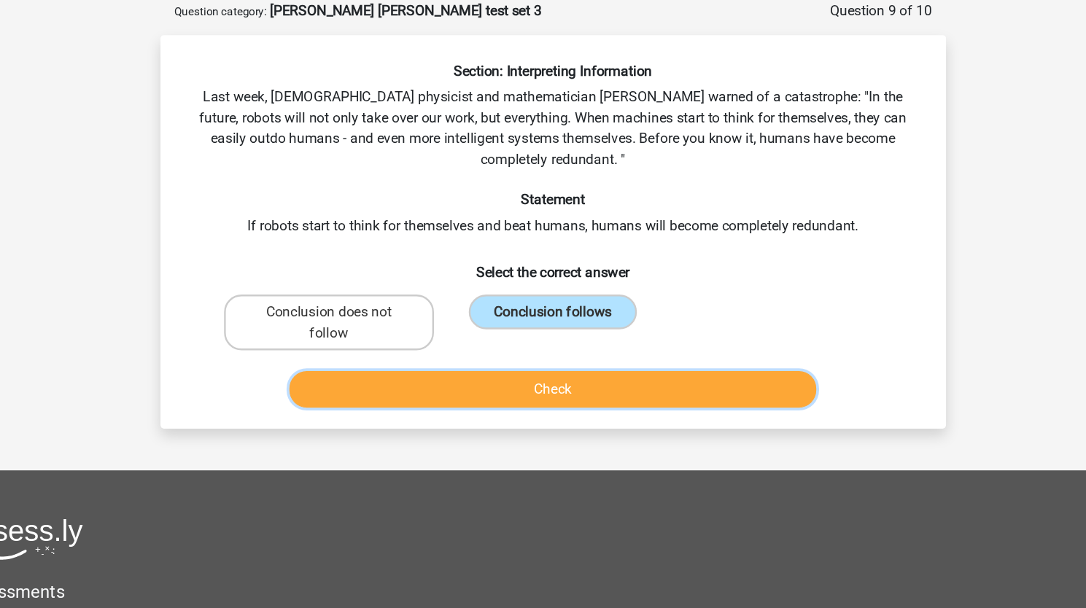
click at [529, 312] on button "Check" at bounding box center [542, 326] width 441 height 31
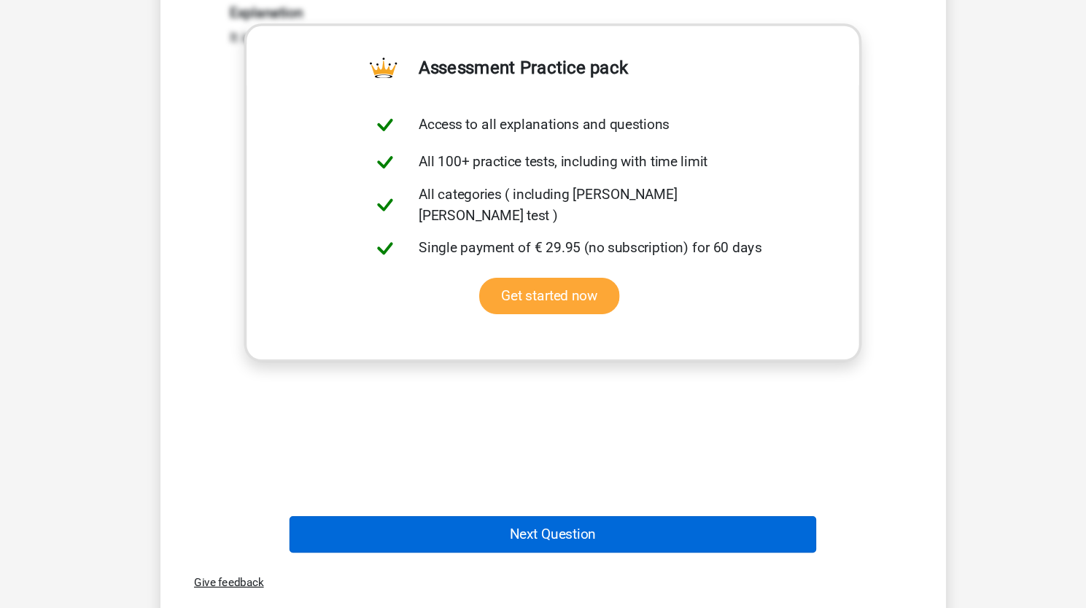
scroll to position [0, 0]
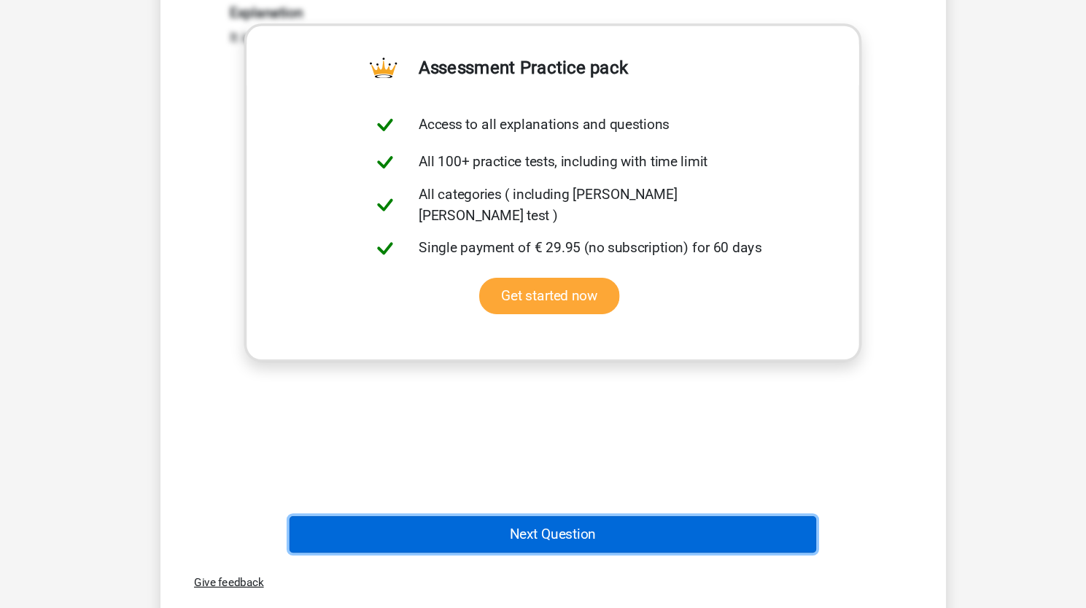
click at [526, 544] on button "Next Question" at bounding box center [542, 546] width 441 height 31
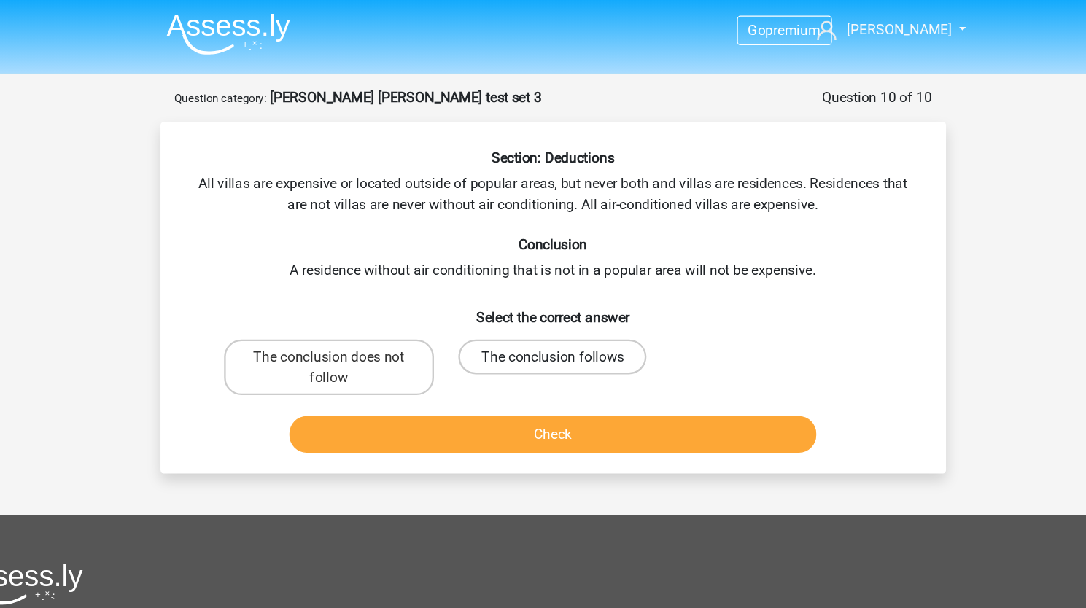
click at [564, 307] on label "The conclusion follows" at bounding box center [542, 298] width 157 height 29
click at [552, 307] on input "The conclusion follows" at bounding box center [546, 303] width 9 height 9
radio input "true"
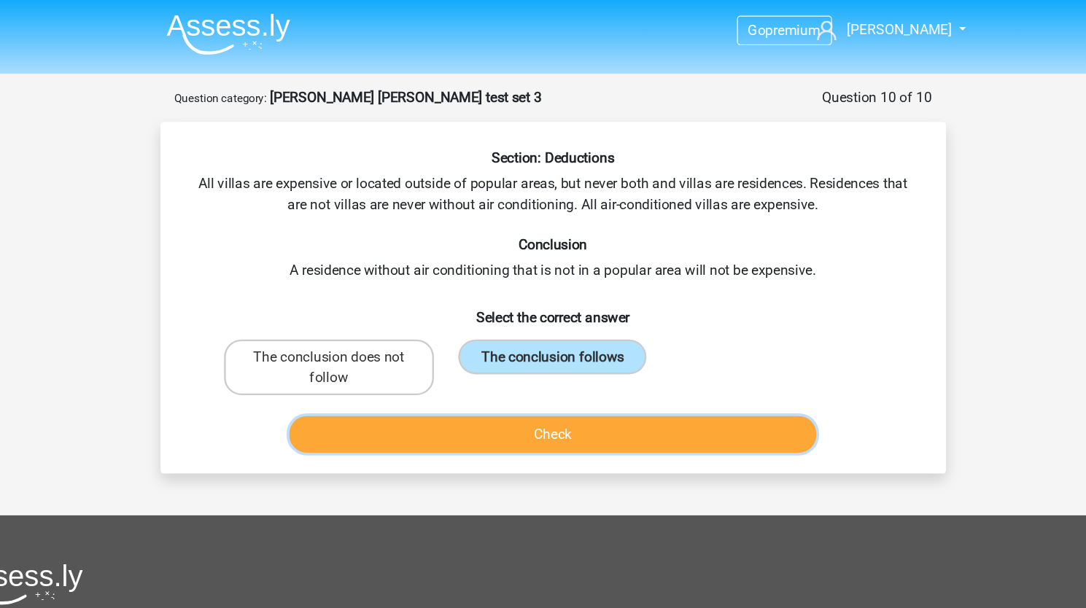
click at [590, 362] on button "Check" at bounding box center [542, 363] width 441 height 31
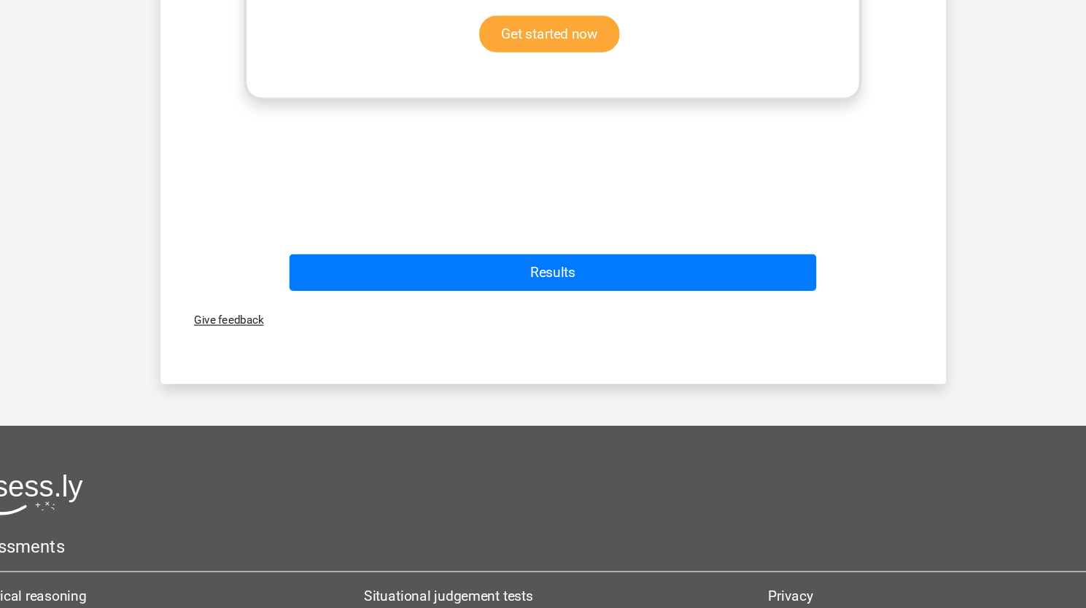
scroll to position [539, 0]
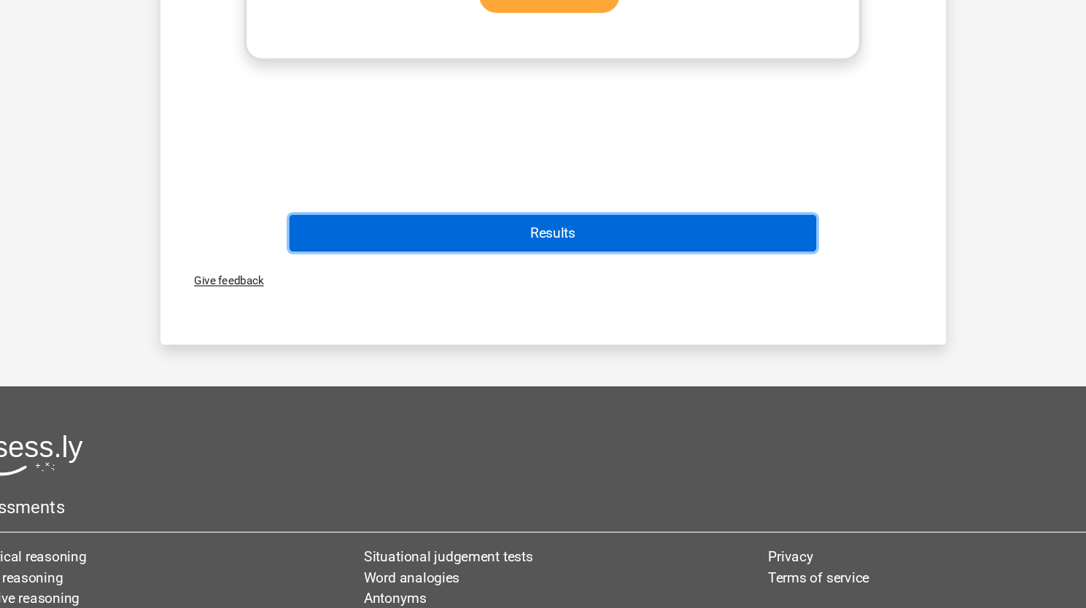
click at [642, 297] on button "Results" at bounding box center [542, 293] width 441 height 31
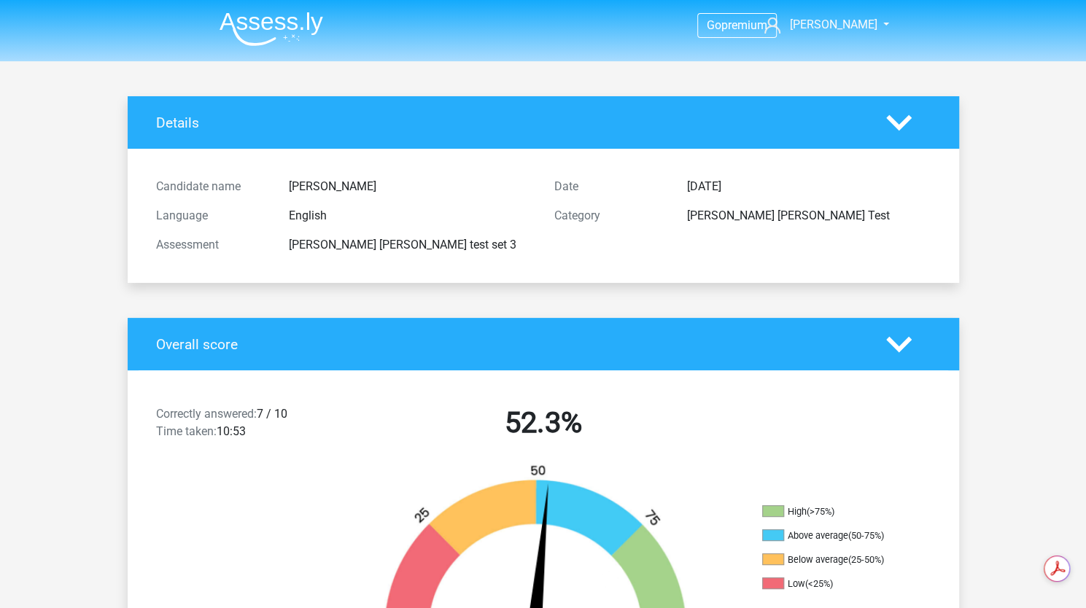
drag, startPoint x: 480, startPoint y: 5, endPoint x: 397, endPoint y: 76, distance: 109.7
